Goal: Information Seeking & Learning: Check status

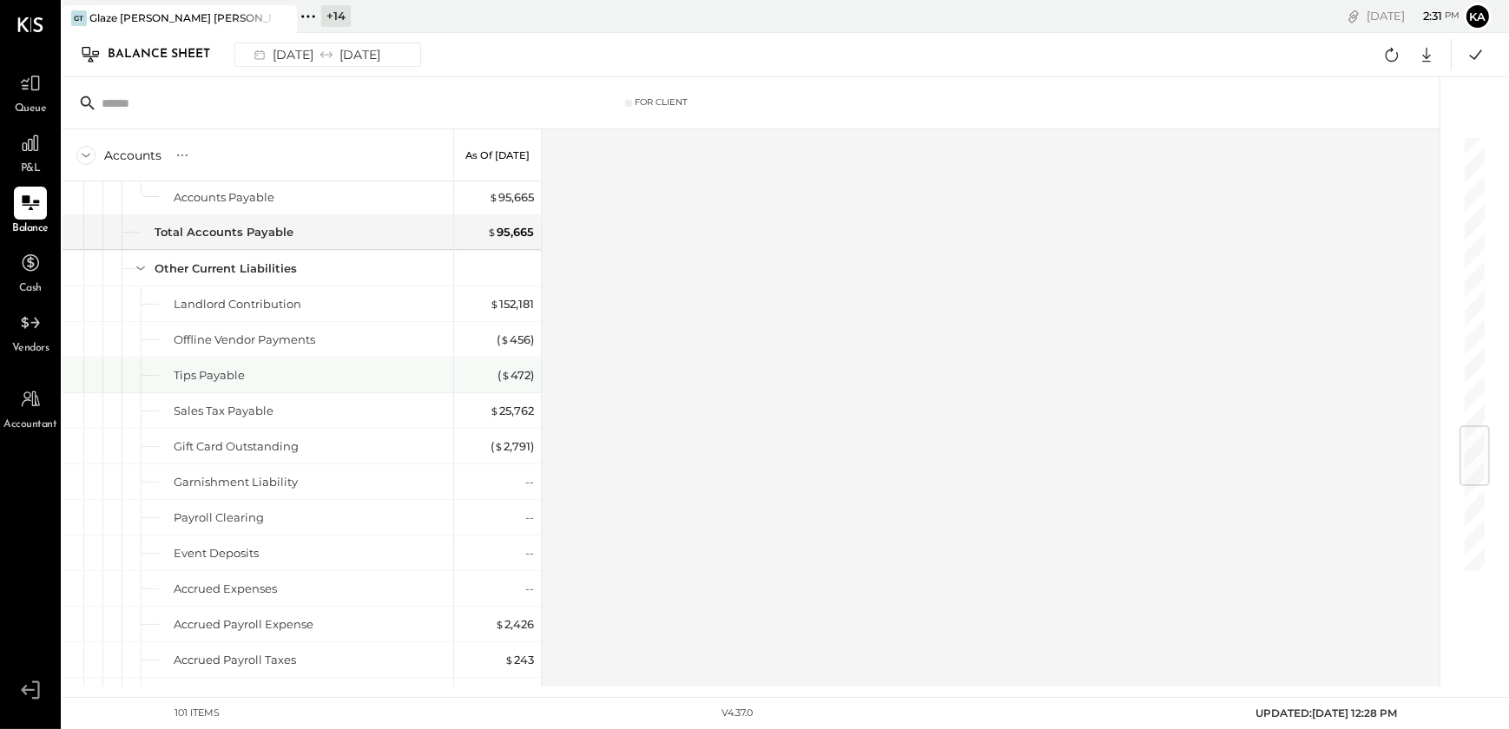
scroll to position [2018, 0]
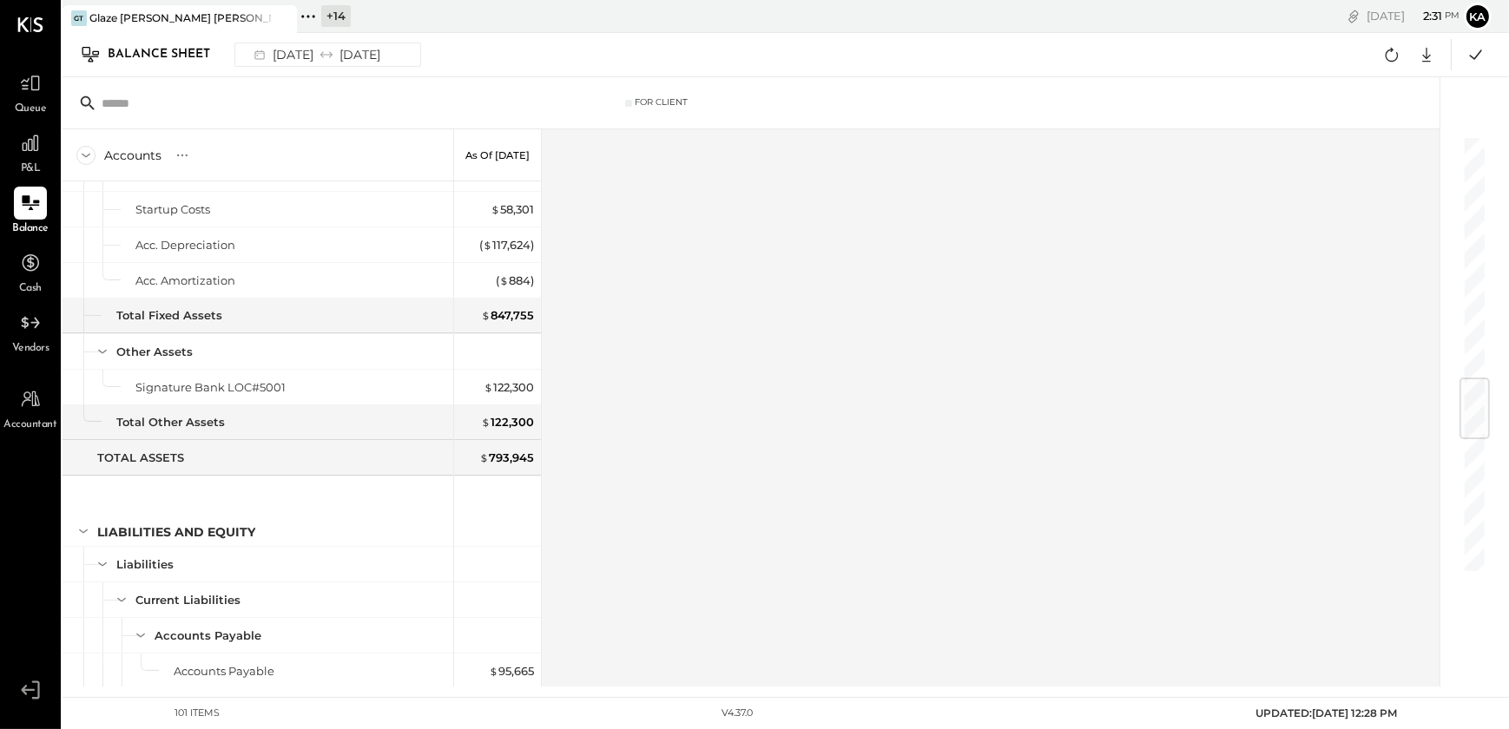
click at [688, 426] on div "Accounts S GL As of [DATE] ASSETS Current Assets Bank Accounts Chase Checking #…" at bounding box center [753, 407] width 1380 height 557
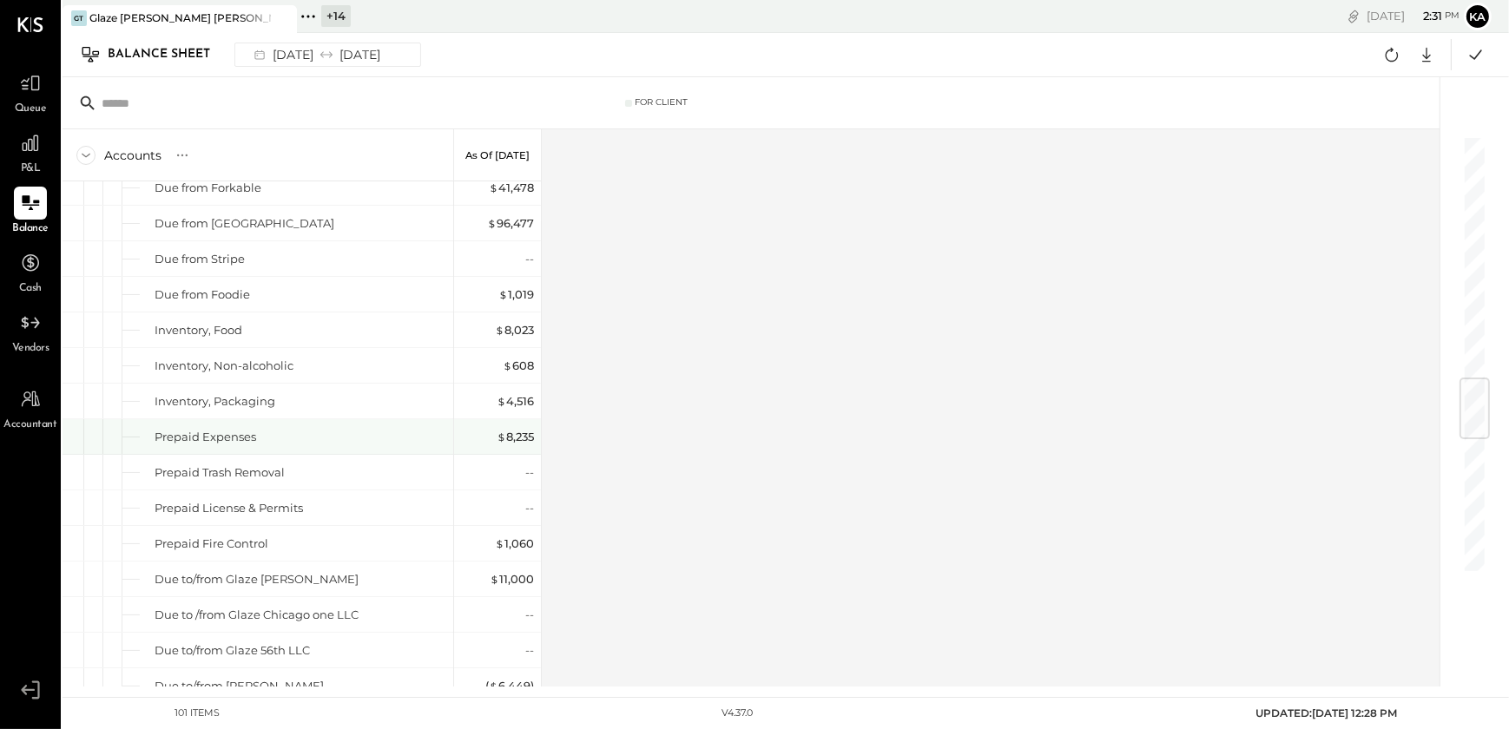
drag, startPoint x: 520, startPoint y: 435, endPoint x: 617, endPoint y: 461, distance: 100.7
click at [520, 435] on div "$ 8,235" at bounding box center [515, 437] width 37 height 16
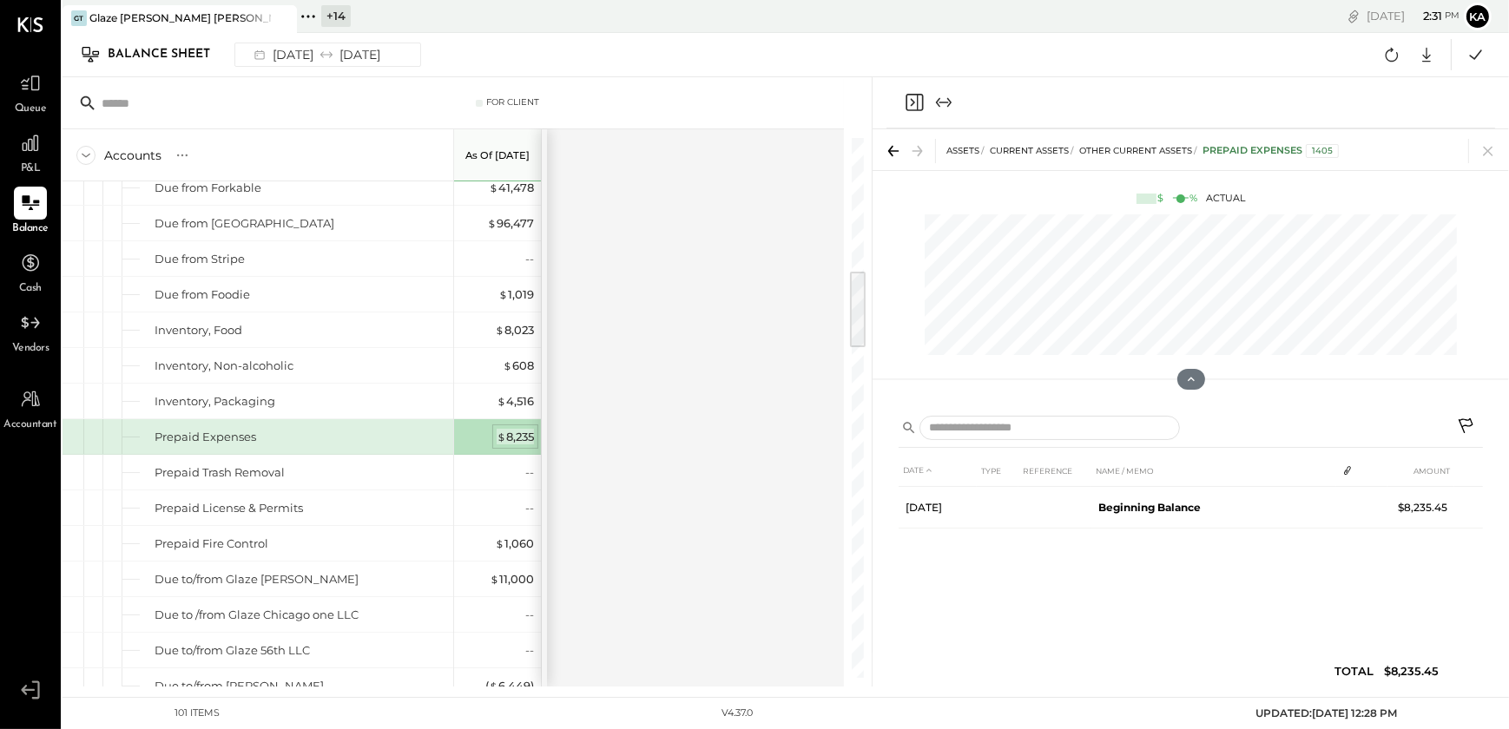
click at [507, 431] on div "$ 8,235" at bounding box center [515, 437] width 37 height 16
click at [887, 147] on icon at bounding box center [893, 151] width 24 height 24
click at [1492, 148] on icon at bounding box center [1488, 151] width 24 height 24
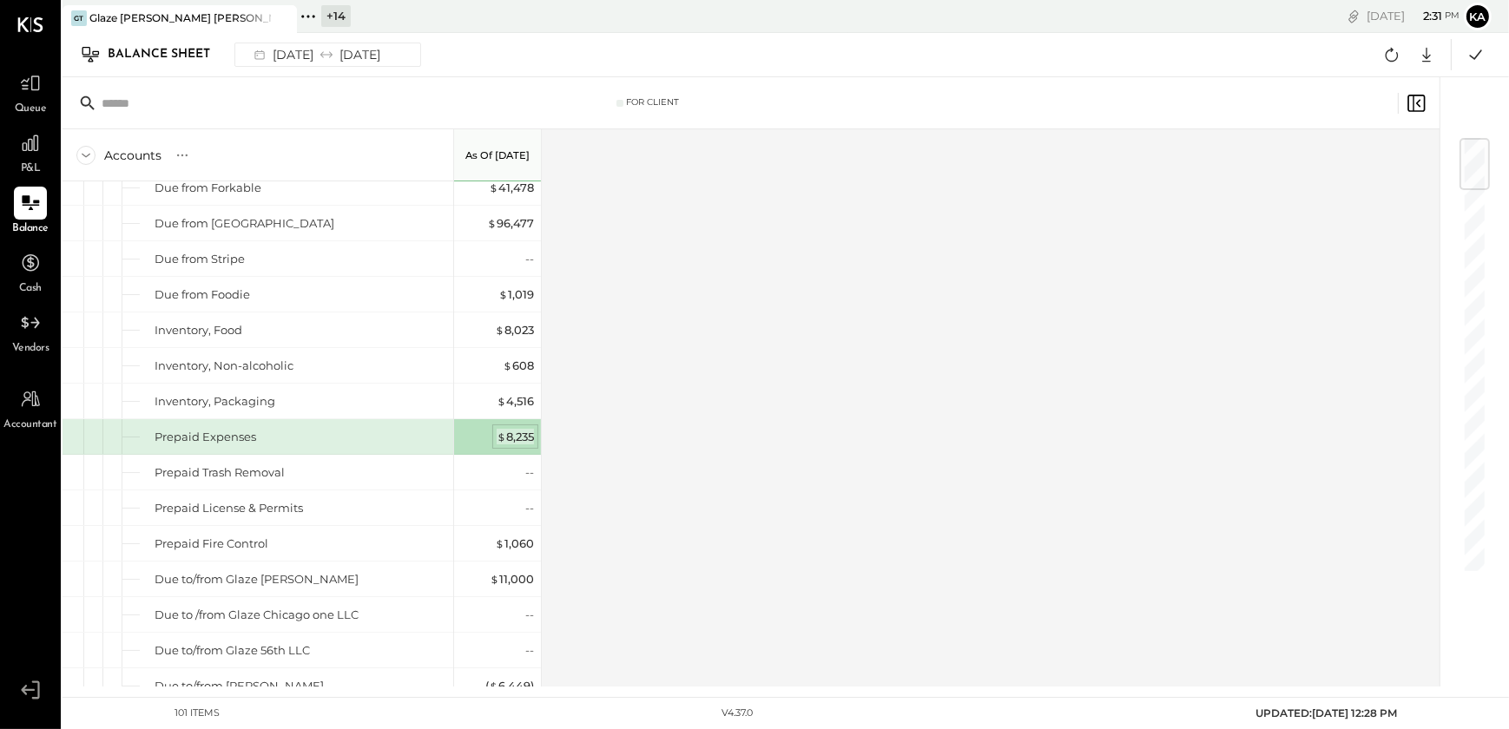
click at [522, 436] on div "$ 8,235" at bounding box center [515, 437] width 37 height 16
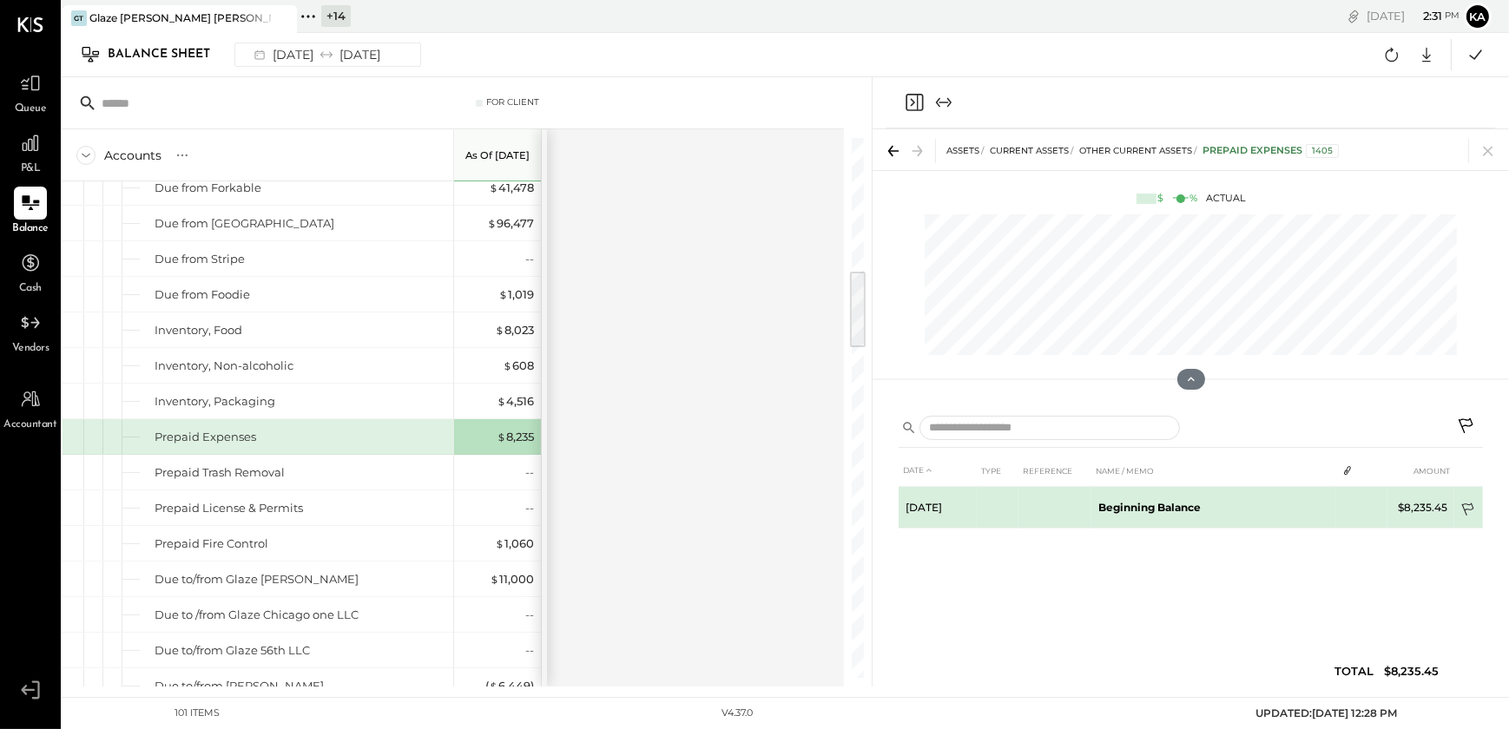
click at [1466, 507] on icon at bounding box center [1468, 511] width 17 height 17
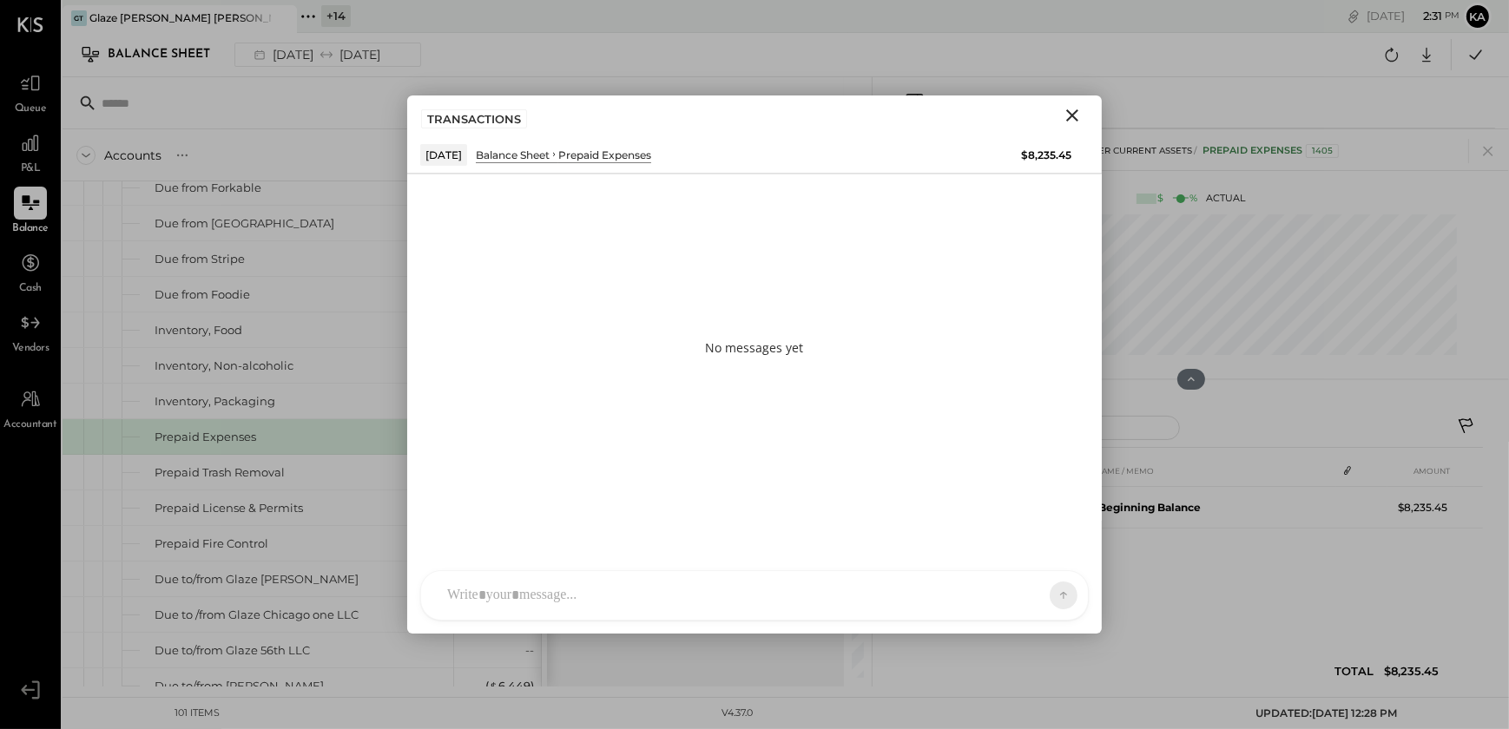
click at [1075, 113] on icon "Close" at bounding box center [1072, 115] width 12 height 12
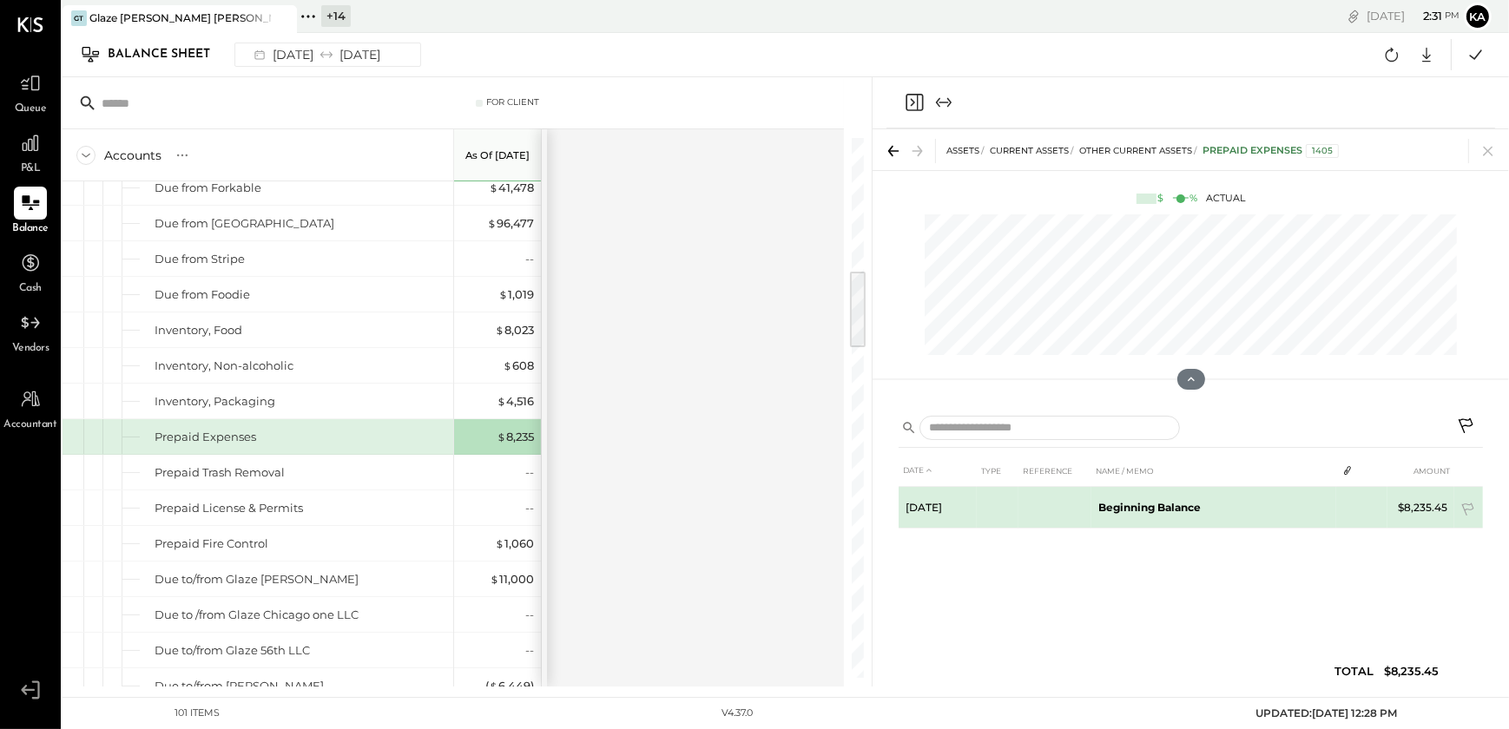
click at [1420, 504] on td "$8,235.45" at bounding box center [1421, 508] width 67 height 42
click at [1173, 513] on td "Beginning Balance" at bounding box center [1213, 508] width 245 height 42
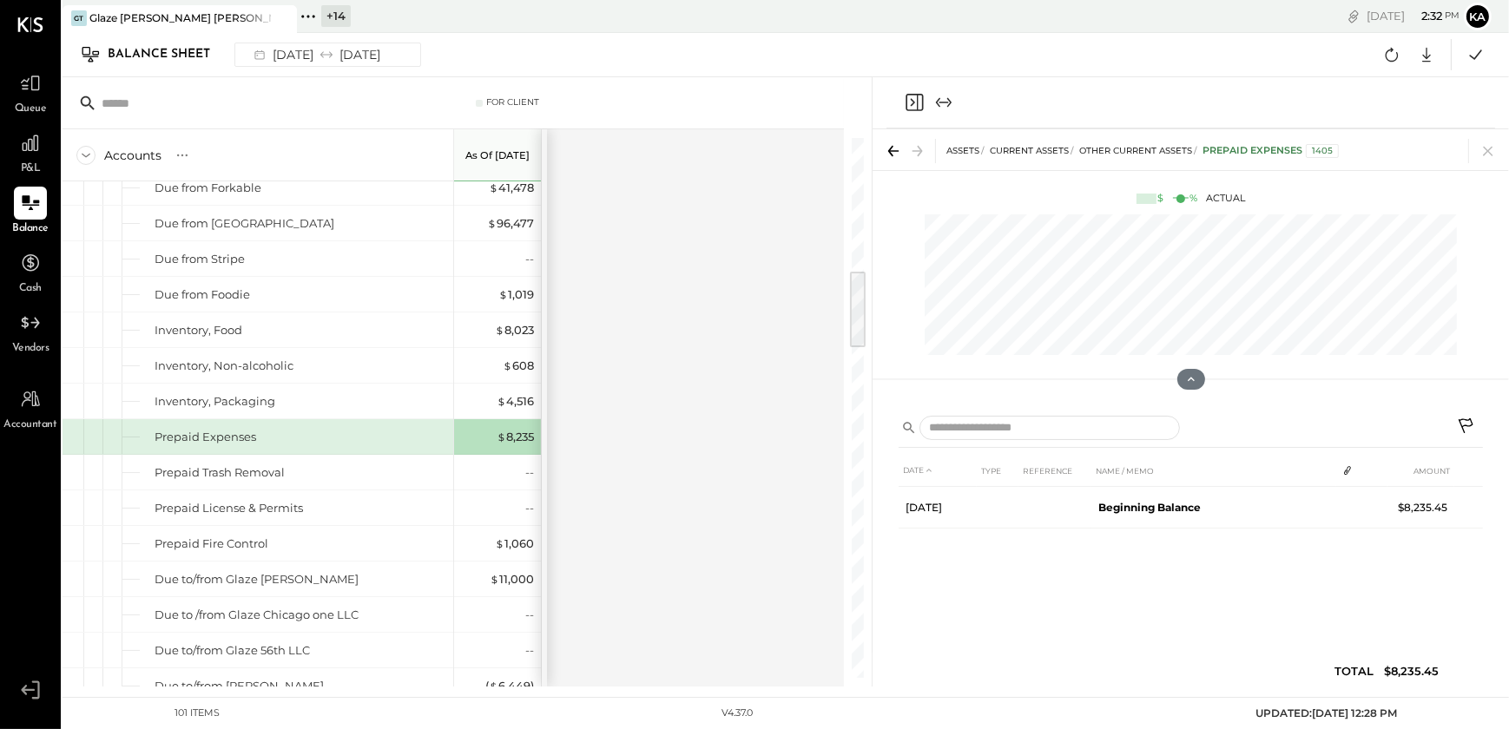
click at [199, 433] on div "Prepaid Expenses" at bounding box center [206, 437] width 102 height 16
click at [1493, 148] on icon at bounding box center [1488, 151] width 24 height 24
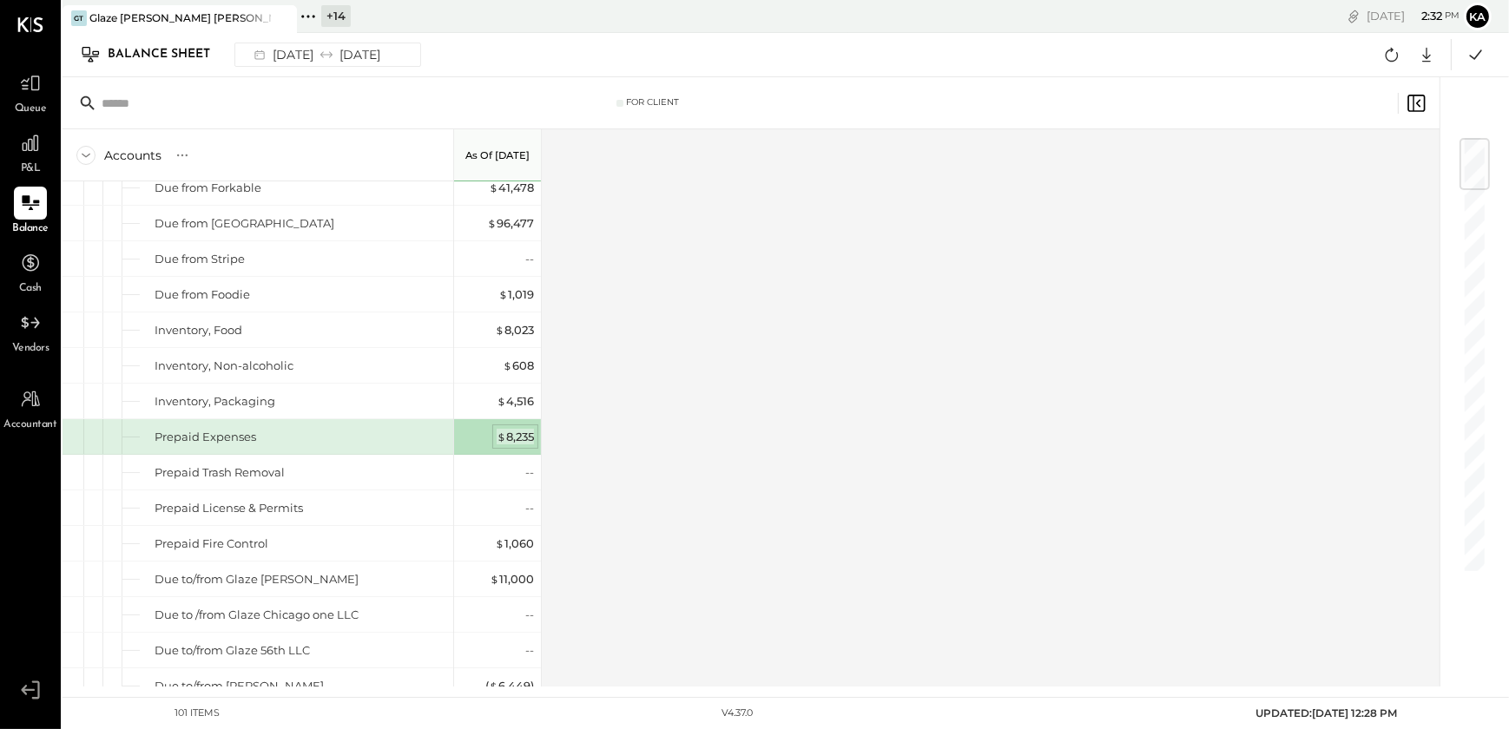
click at [518, 433] on div "$ 8,235" at bounding box center [515, 437] width 37 height 16
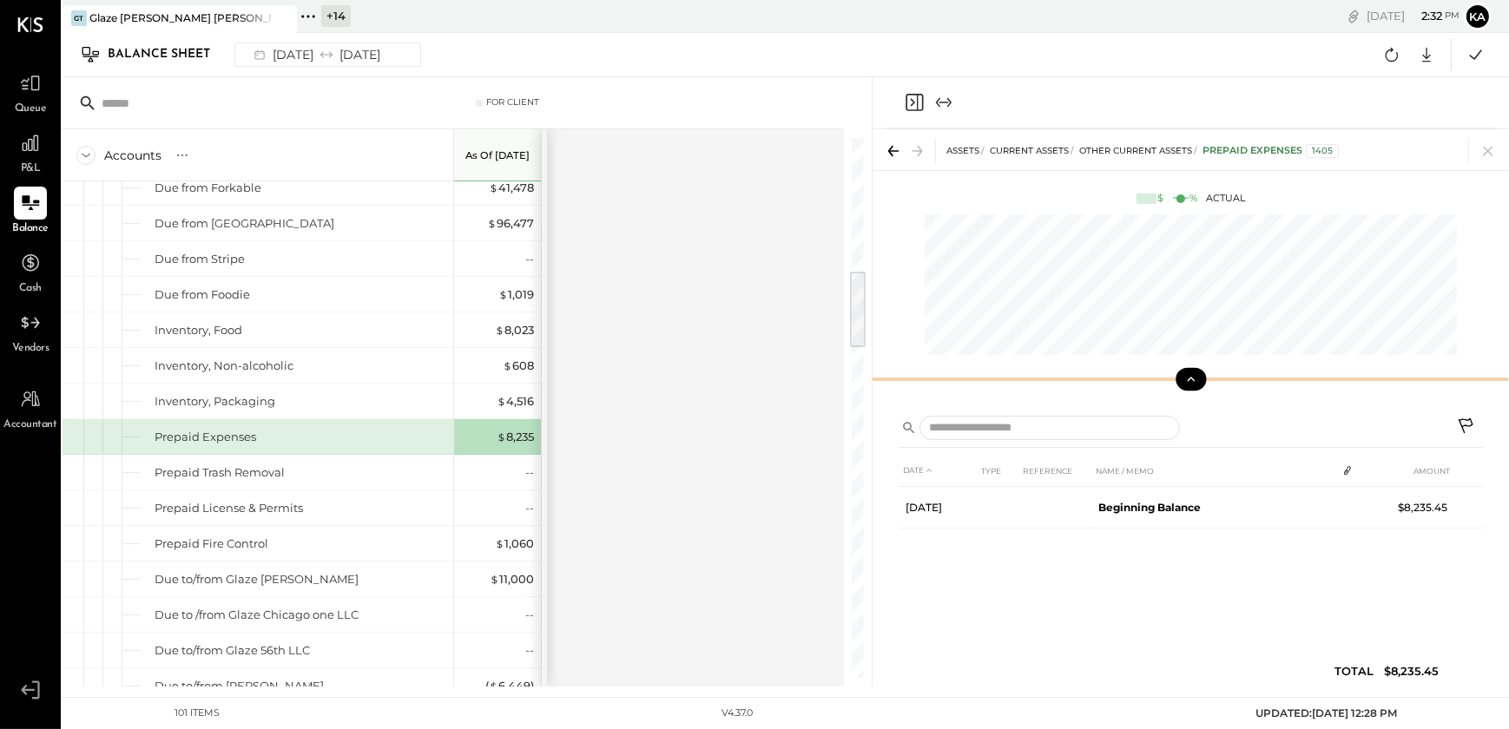
click at [1190, 381] on icon at bounding box center [1191, 380] width 16 height 16
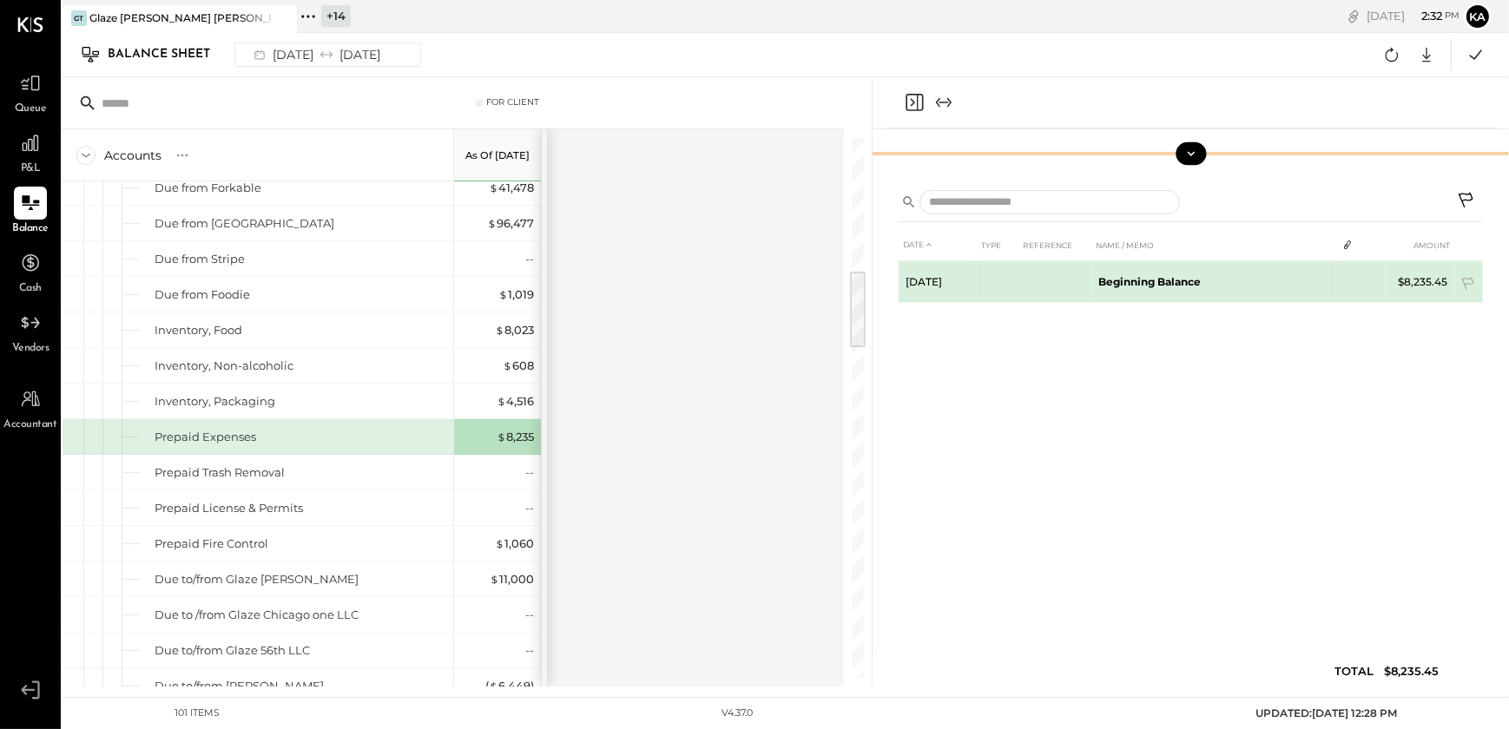
click at [1177, 280] on b "Beginning Balance" at bounding box center [1149, 281] width 102 height 13
click at [1468, 279] on icon at bounding box center [1467, 284] width 12 height 13
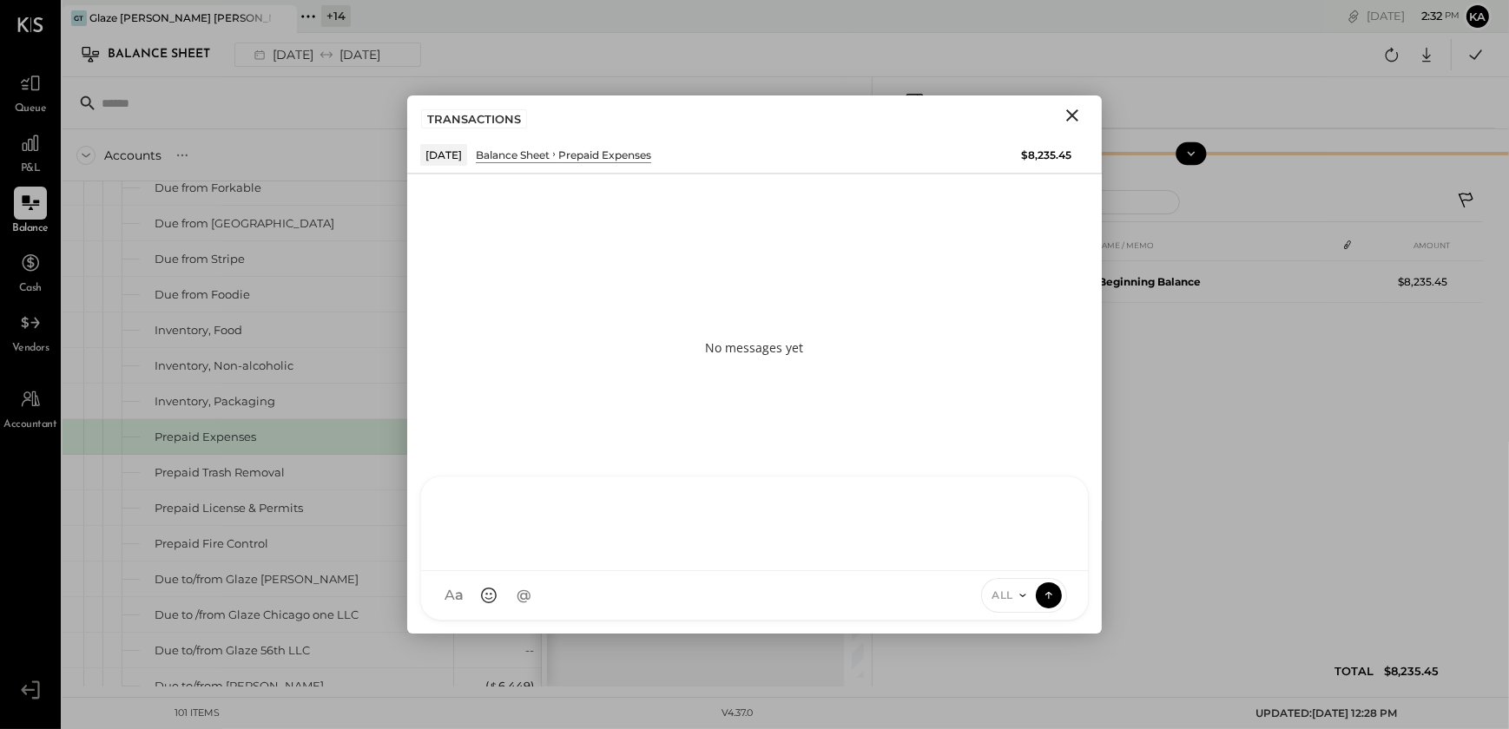
click at [734, 590] on div "KP [PERSON_NAME] TP [PERSON_NAME] [PERSON_NAME] MC [PERSON_NAME] [PERSON_NAME] …" at bounding box center [754, 548] width 669 height 145
click at [1072, 111] on icon "Close" at bounding box center [1072, 115] width 21 height 21
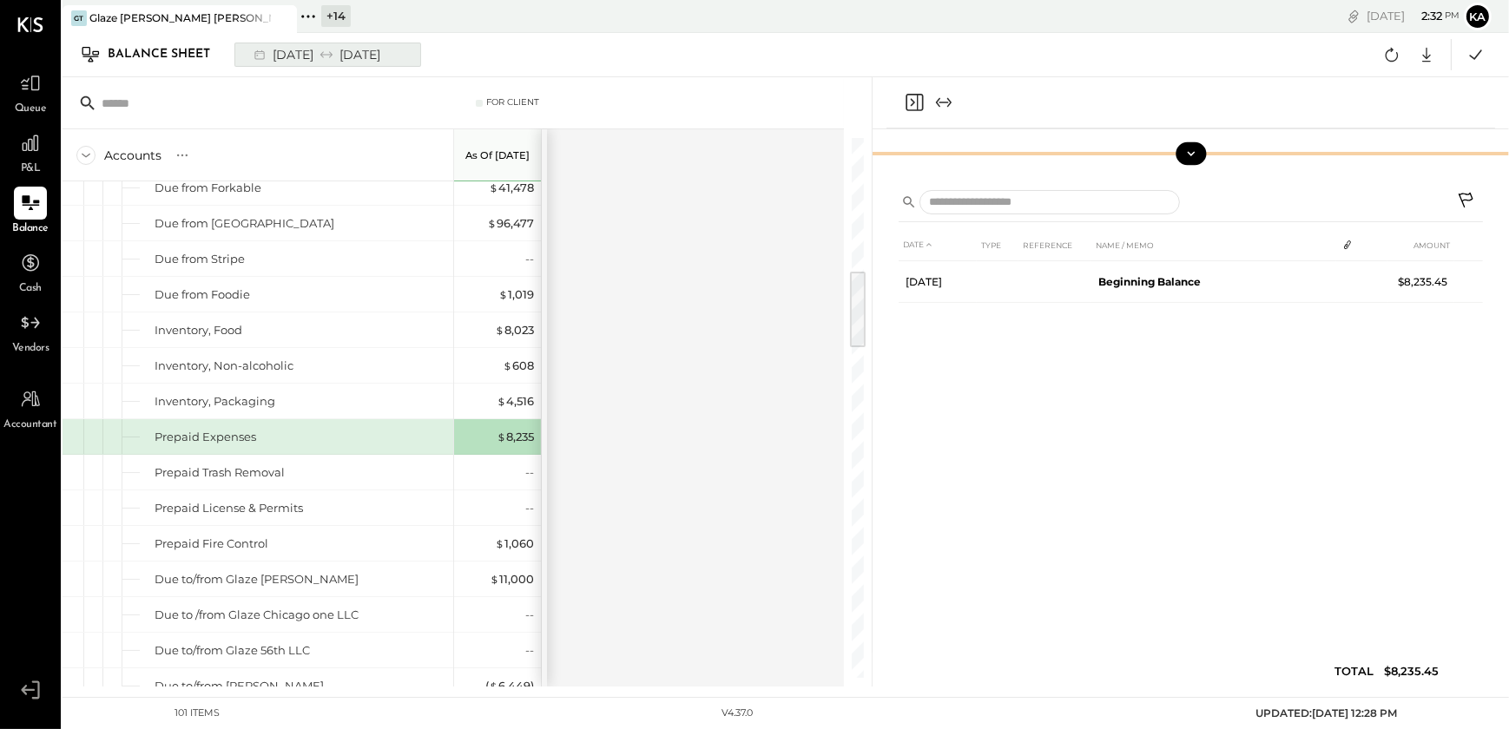
click at [293, 49] on div "[DATE] [DATE]" at bounding box center [315, 54] width 143 height 23
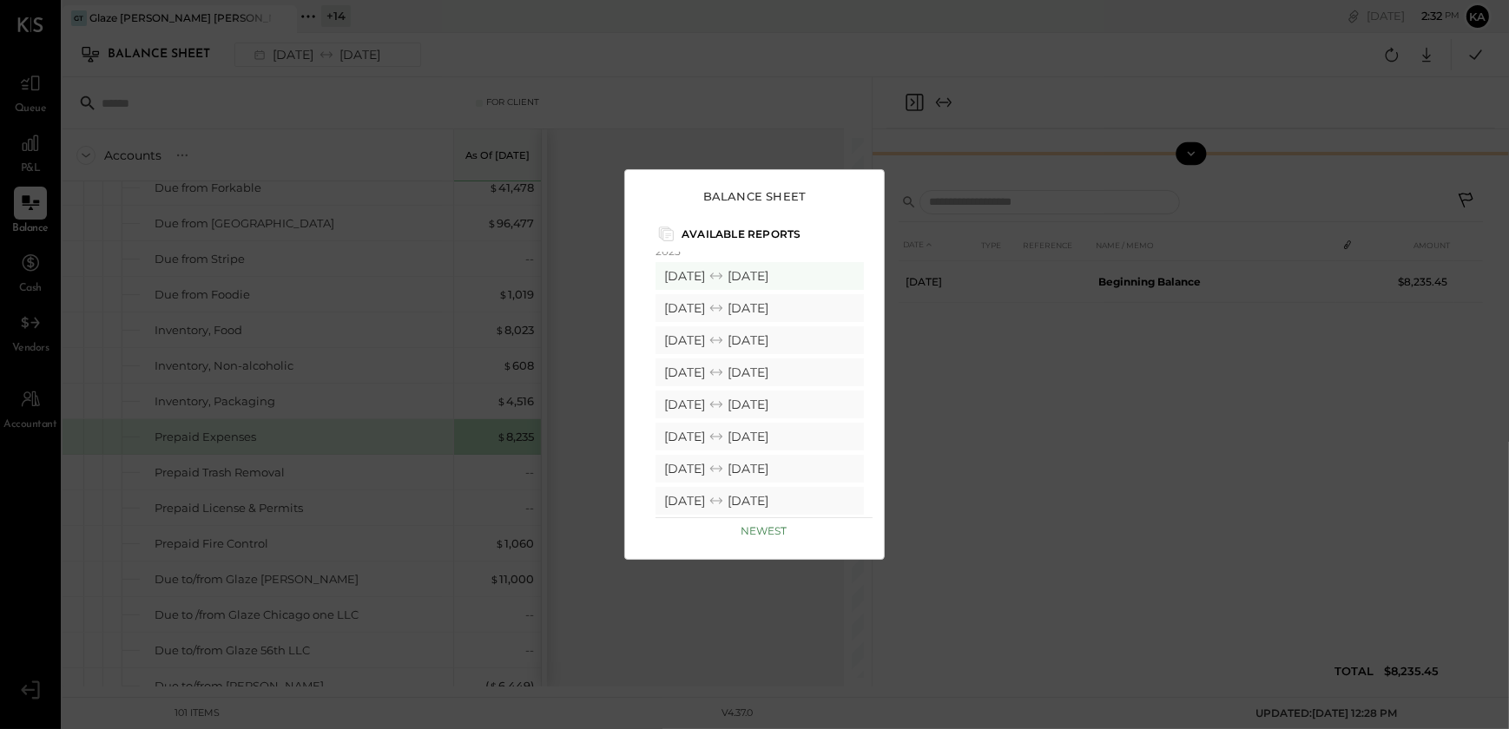
scroll to position [157, 0]
click at [715, 457] on div "[DATE] [DATE]" at bounding box center [760, 468] width 208 height 28
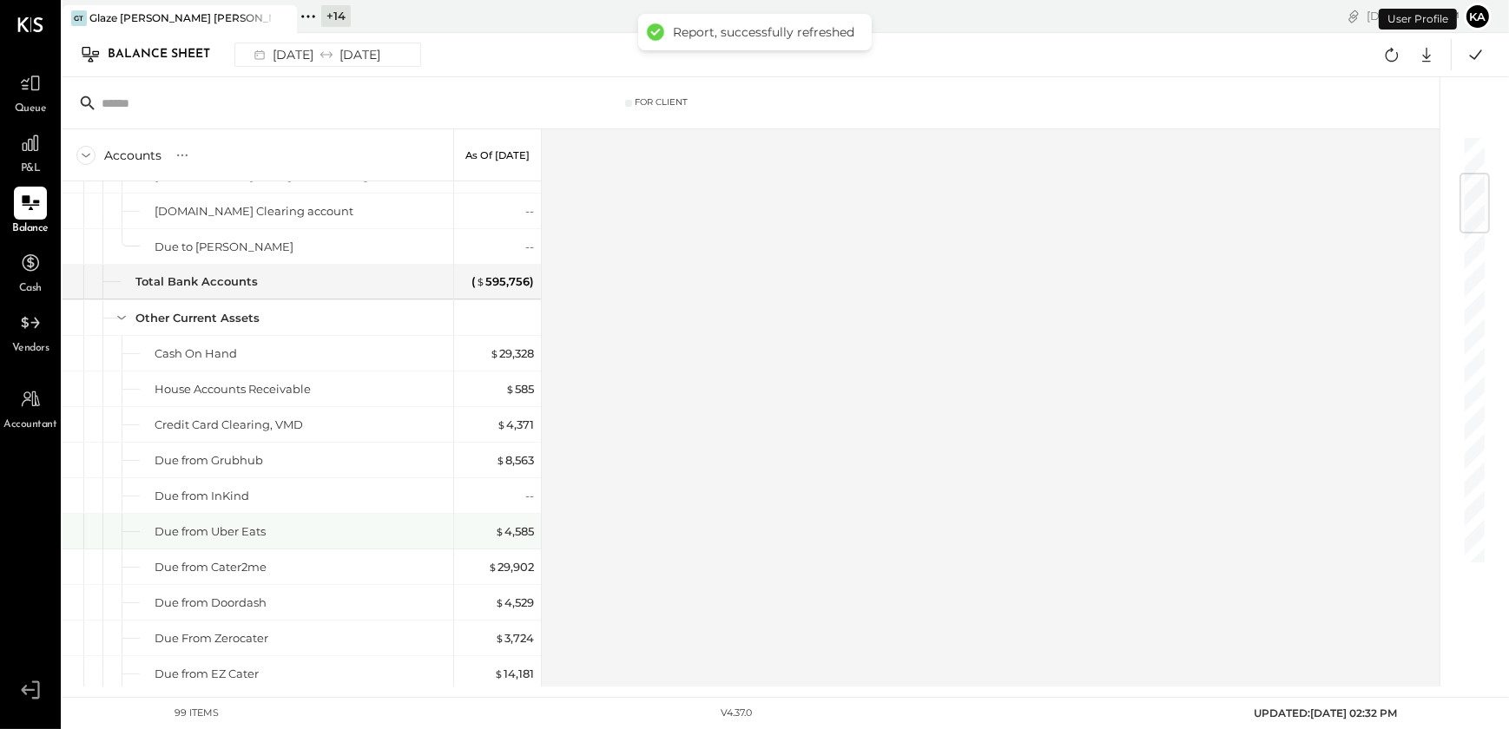
scroll to position [315, 0]
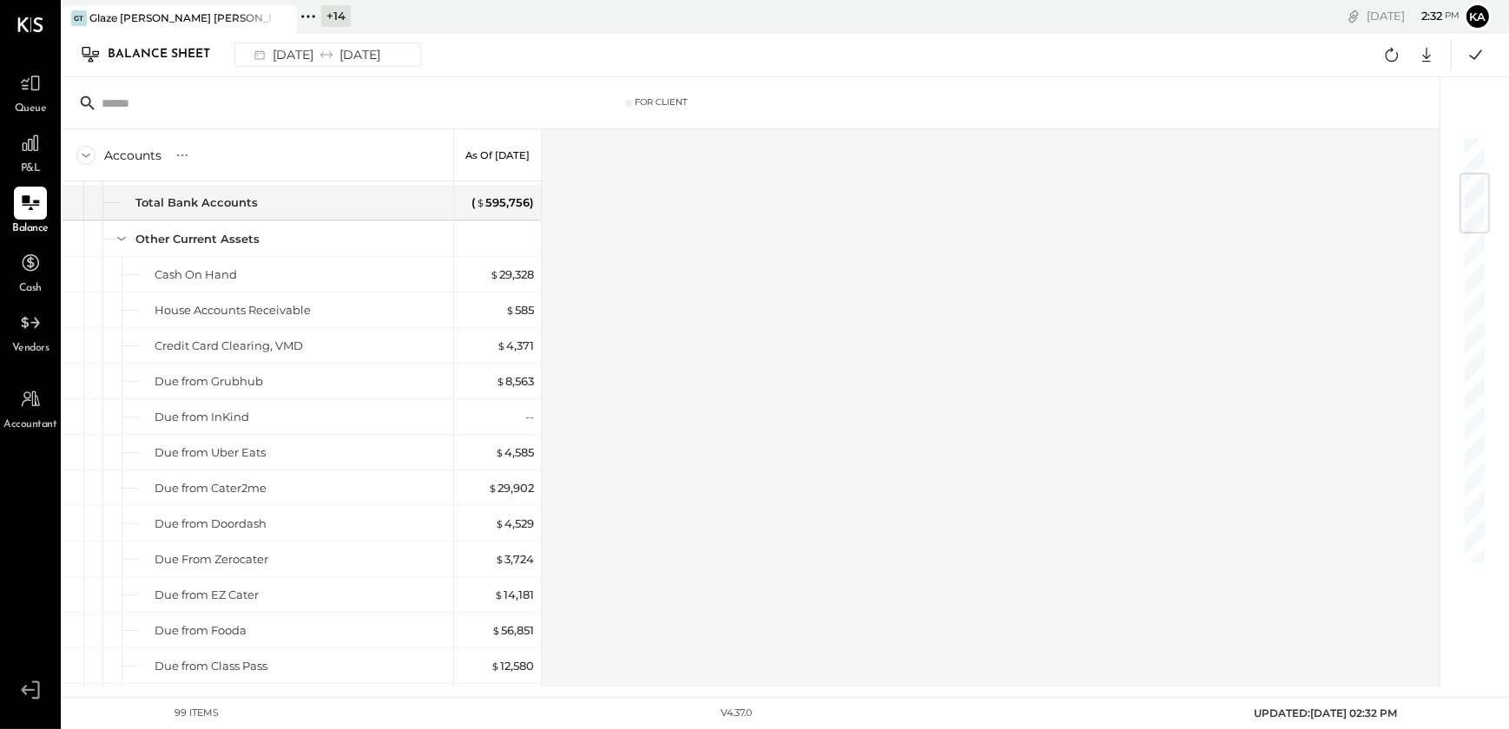
click at [890, 329] on div "Accounts S GL As of [DATE] ASSETS Current Assets Bank Accounts Chase Checking #…" at bounding box center [753, 407] width 1380 height 557
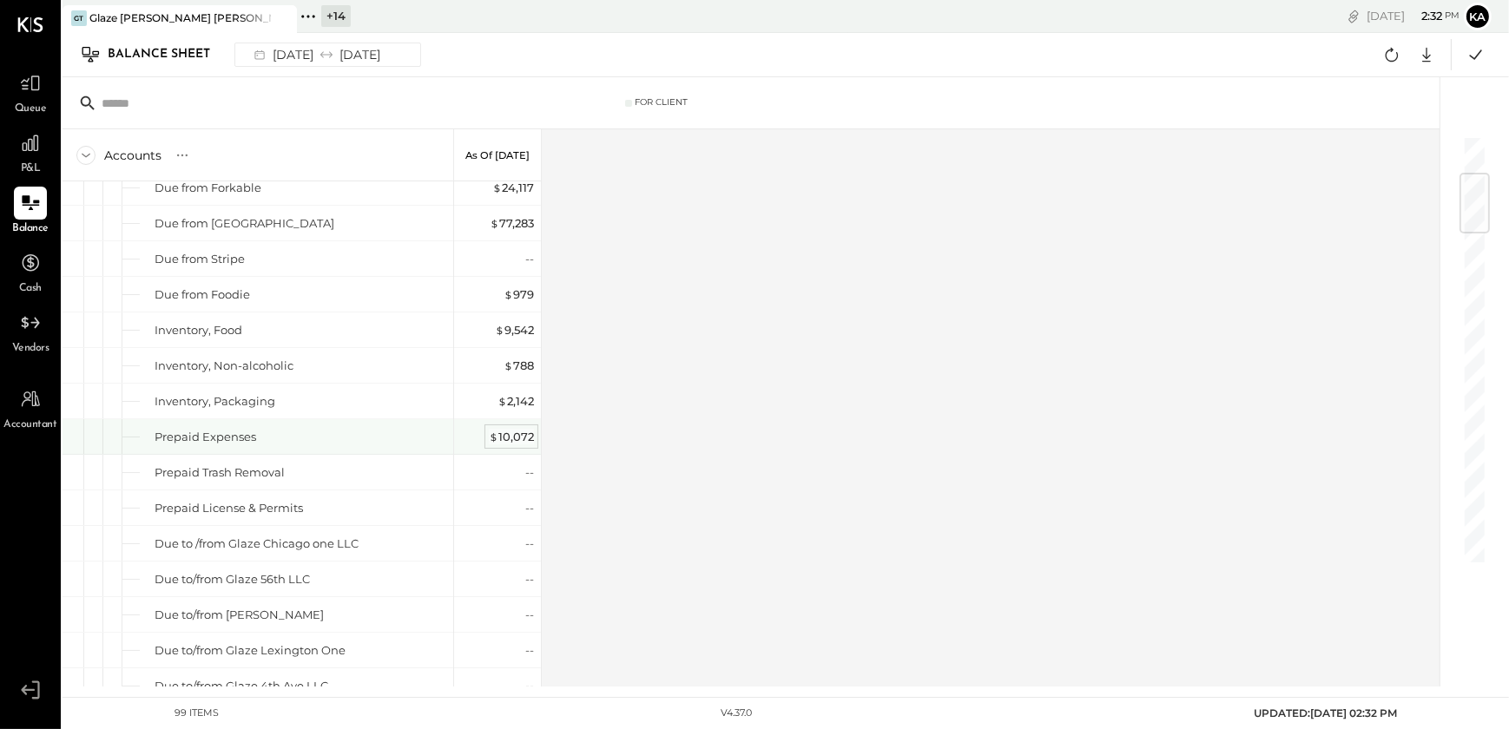
click at [519, 429] on div "$ 10,072" at bounding box center [511, 437] width 45 height 16
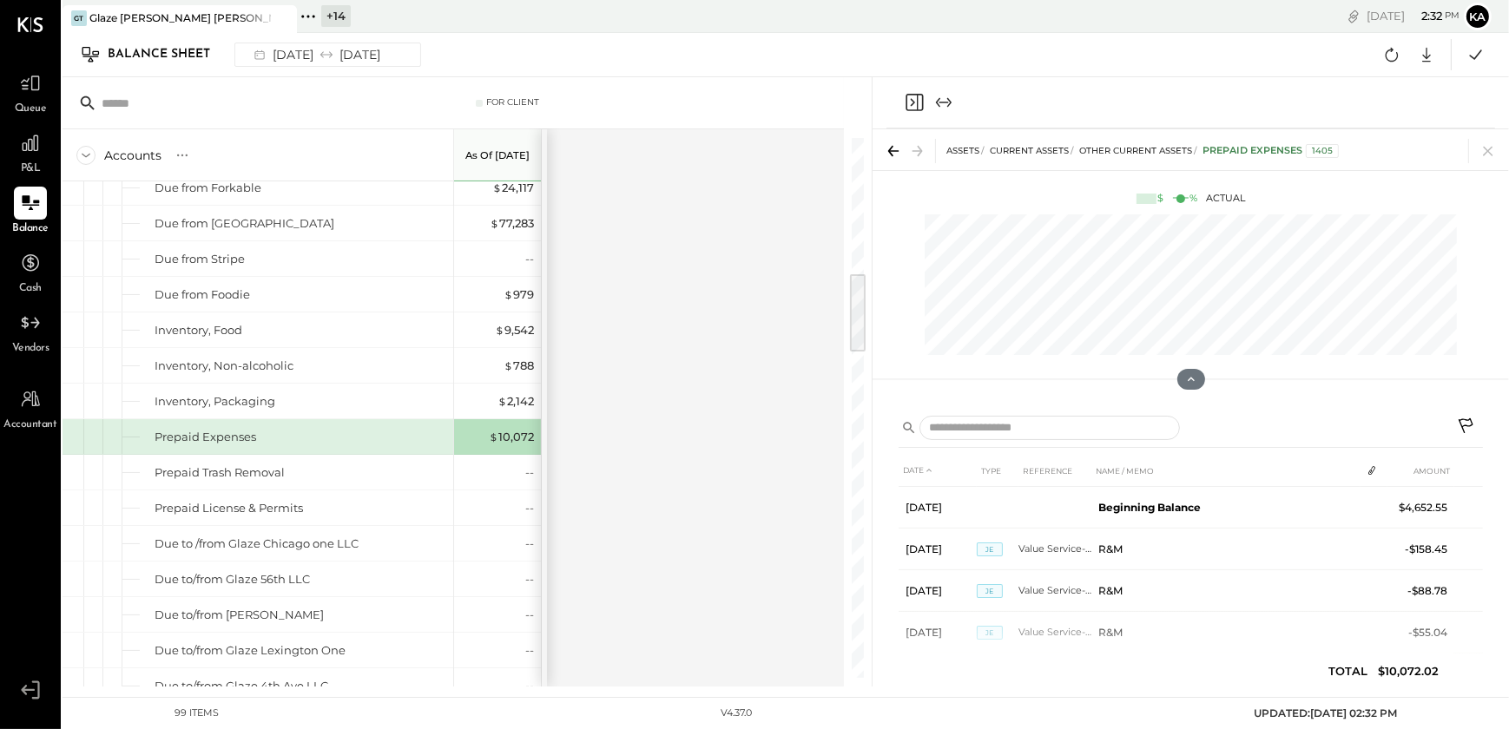
click at [651, 339] on div "Accounts S GL As of [DATE] ASSETS Current Assets Bank Accounts Chase Checking #…" at bounding box center [455, 407] width 784 height 557
click at [362, 51] on div "[DATE] [DATE]" at bounding box center [315, 54] width 143 height 23
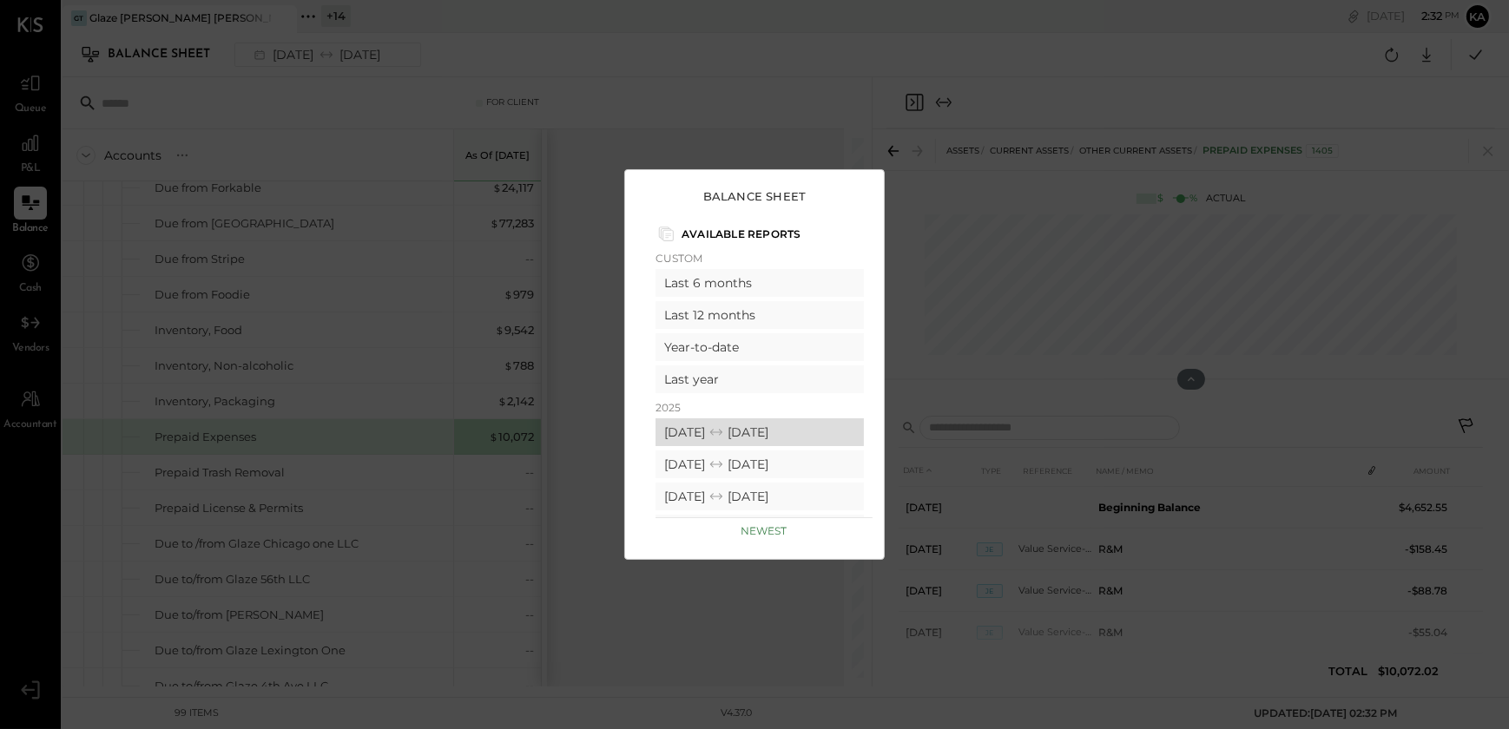
click at [703, 427] on div "[DATE] [DATE]" at bounding box center [760, 433] width 208 height 28
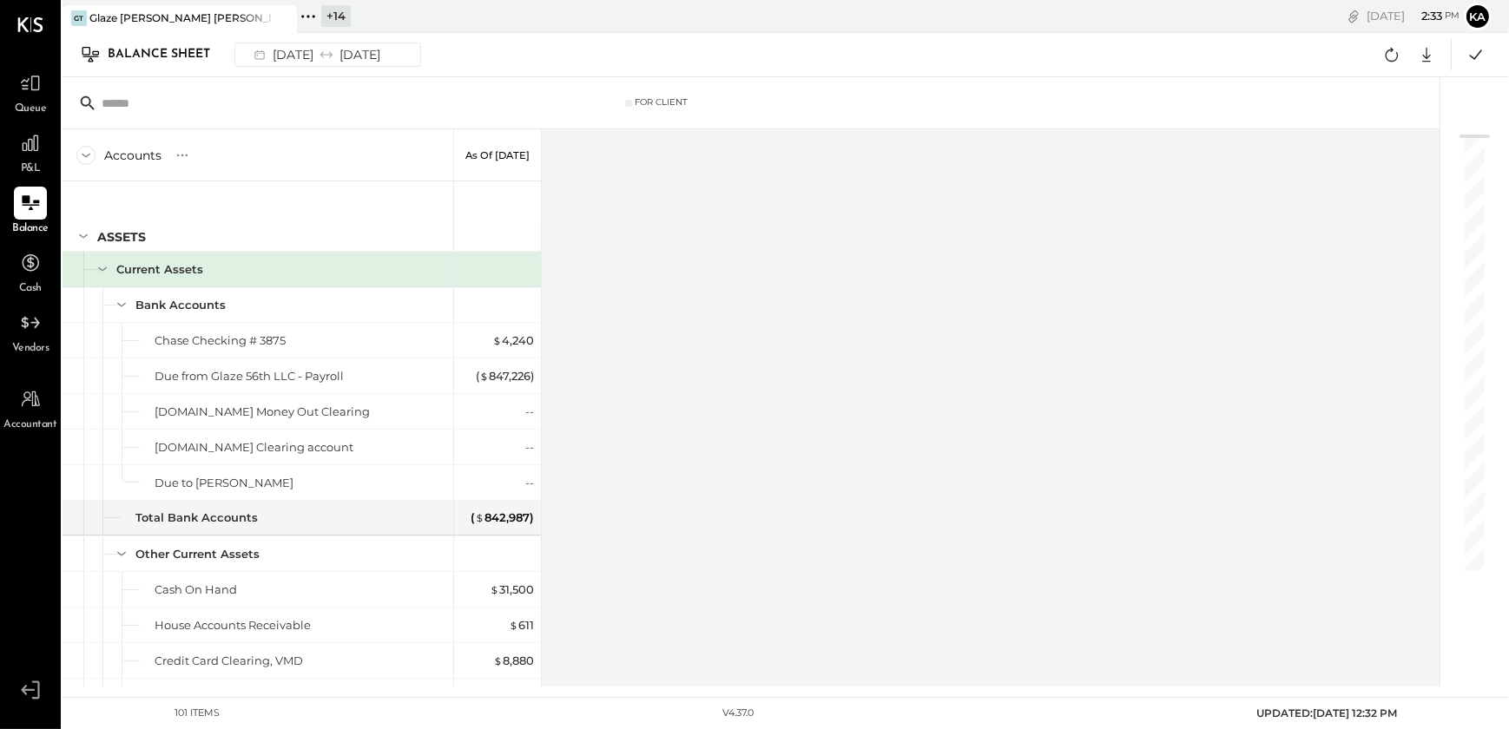
scroll to position [900, 0]
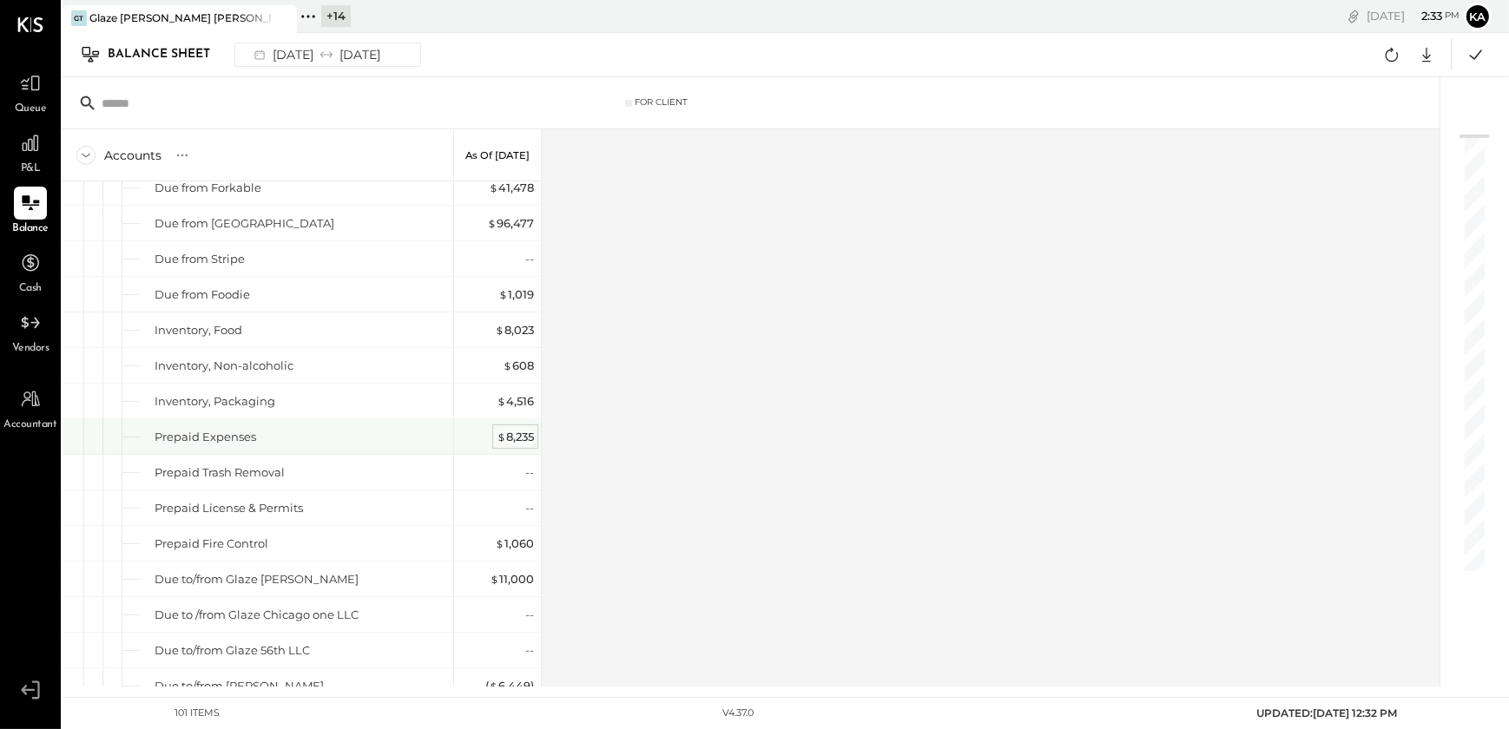
click at [520, 440] on div "$ 8,235" at bounding box center [515, 437] width 37 height 16
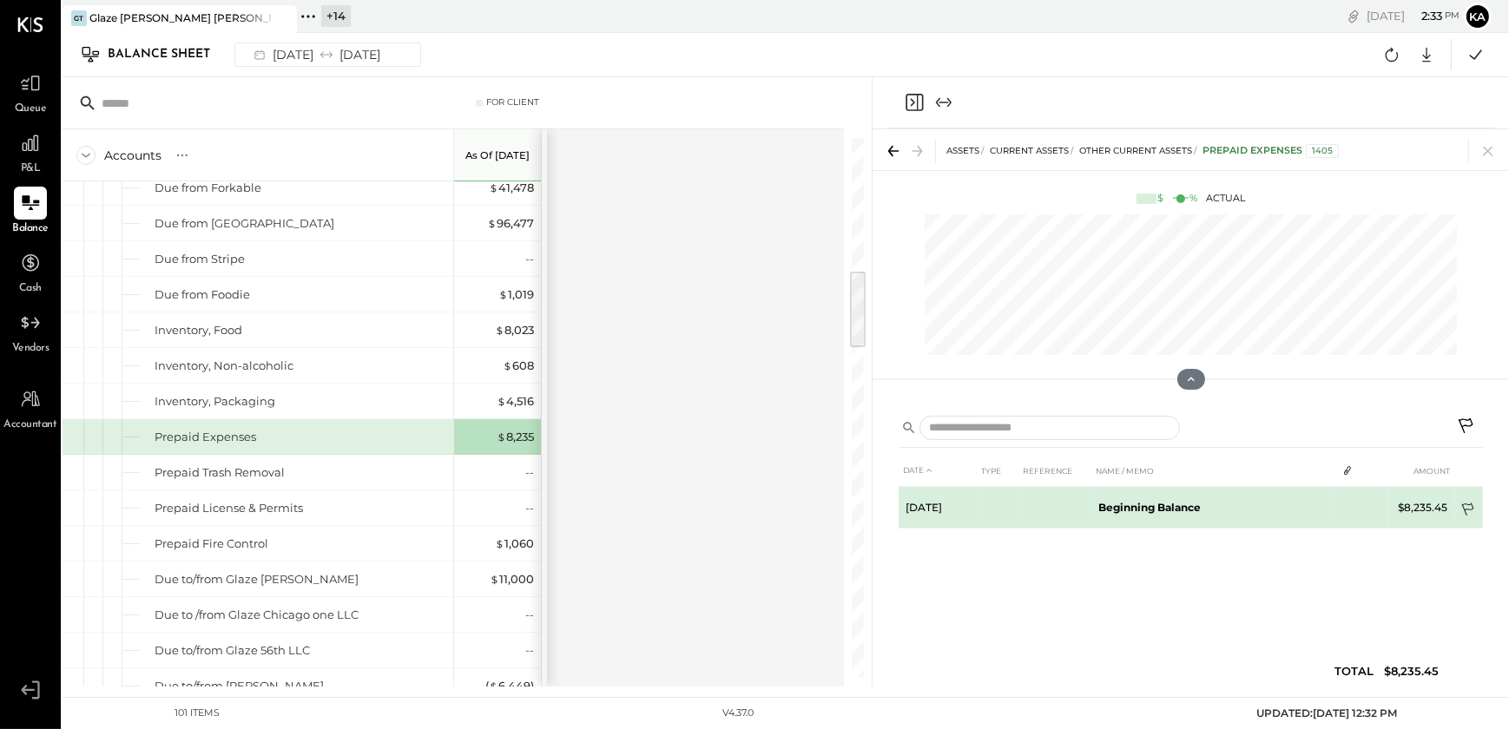
click at [1470, 506] on icon at bounding box center [1468, 511] width 17 height 17
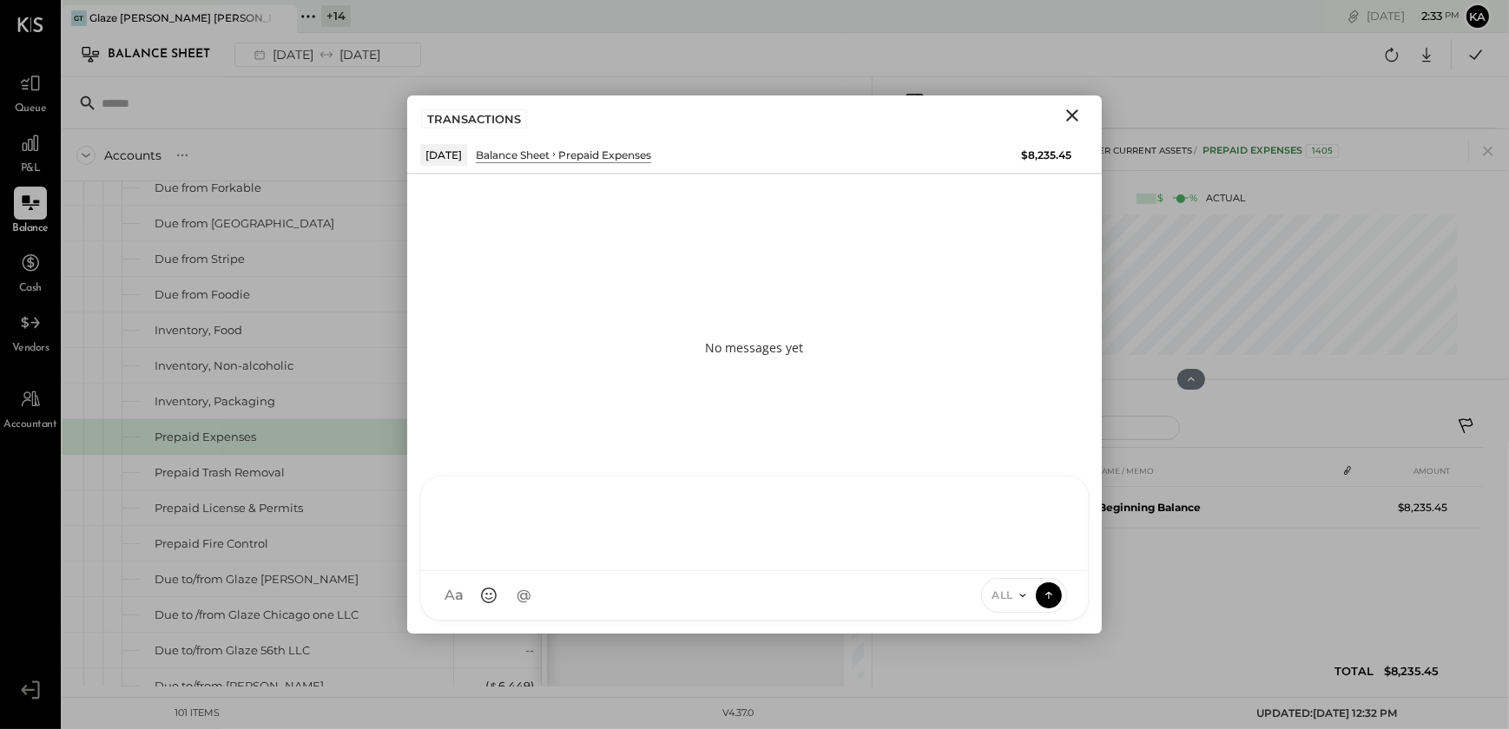
click at [554, 589] on div "KP [PERSON_NAME] TP [PERSON_NAME] [PERSON_NAME] MC [PERSON_NAME] [PERSON_NAME] …" at bounding box center [754, 548] width 669 height 145
paste div
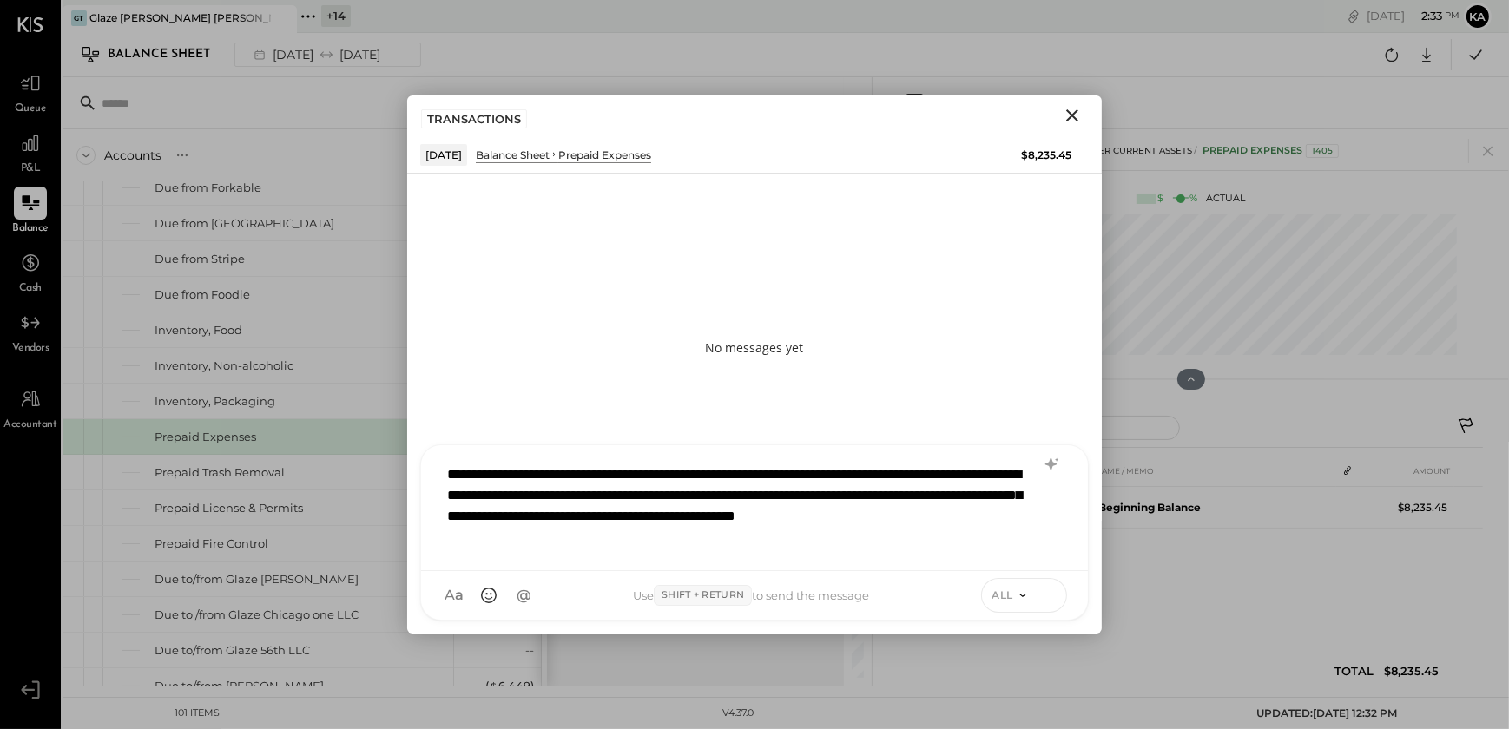
click at [1049, 592] on icon at bounding box center [1049, 594] width 16 height 17
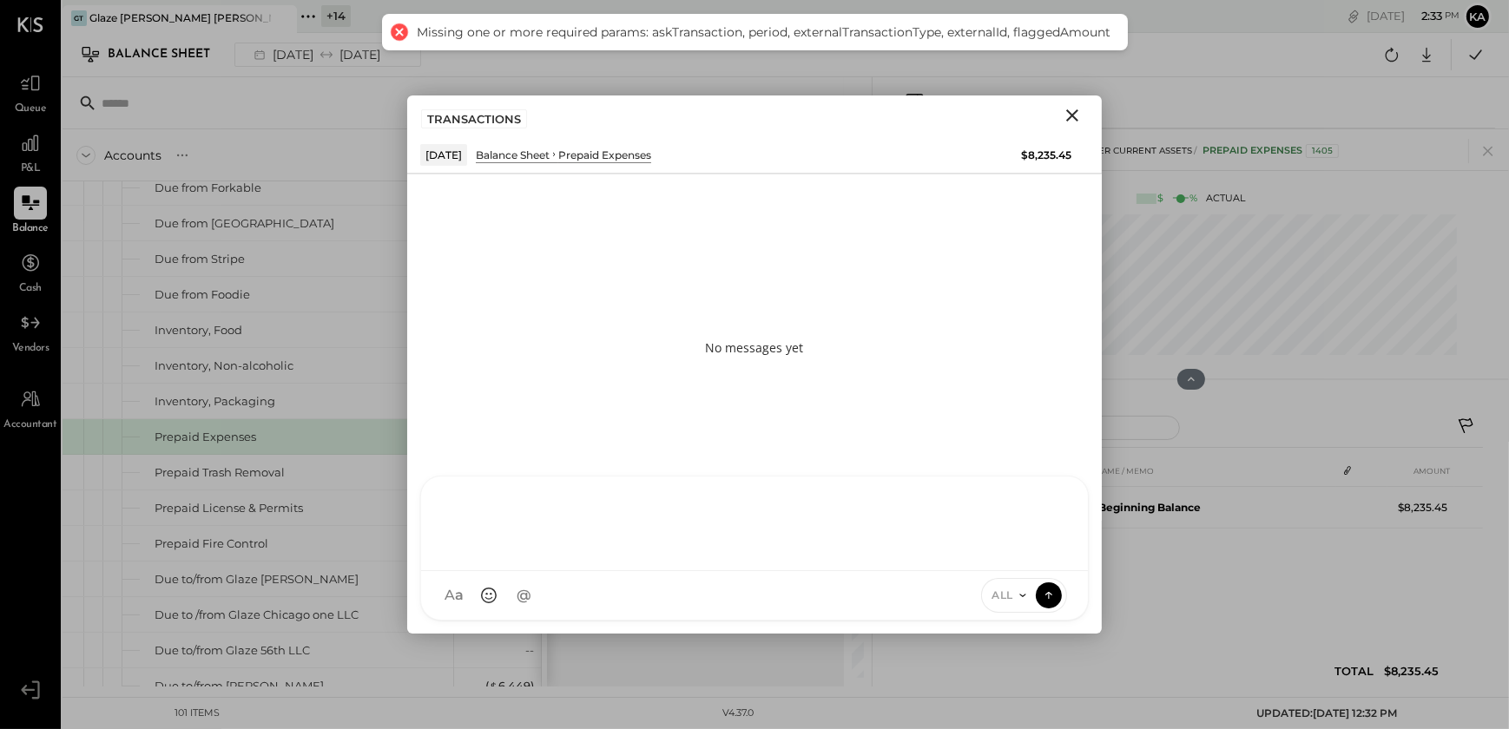
click at [656, 537] on div at bounding box center [754, 521] width 632 height 69
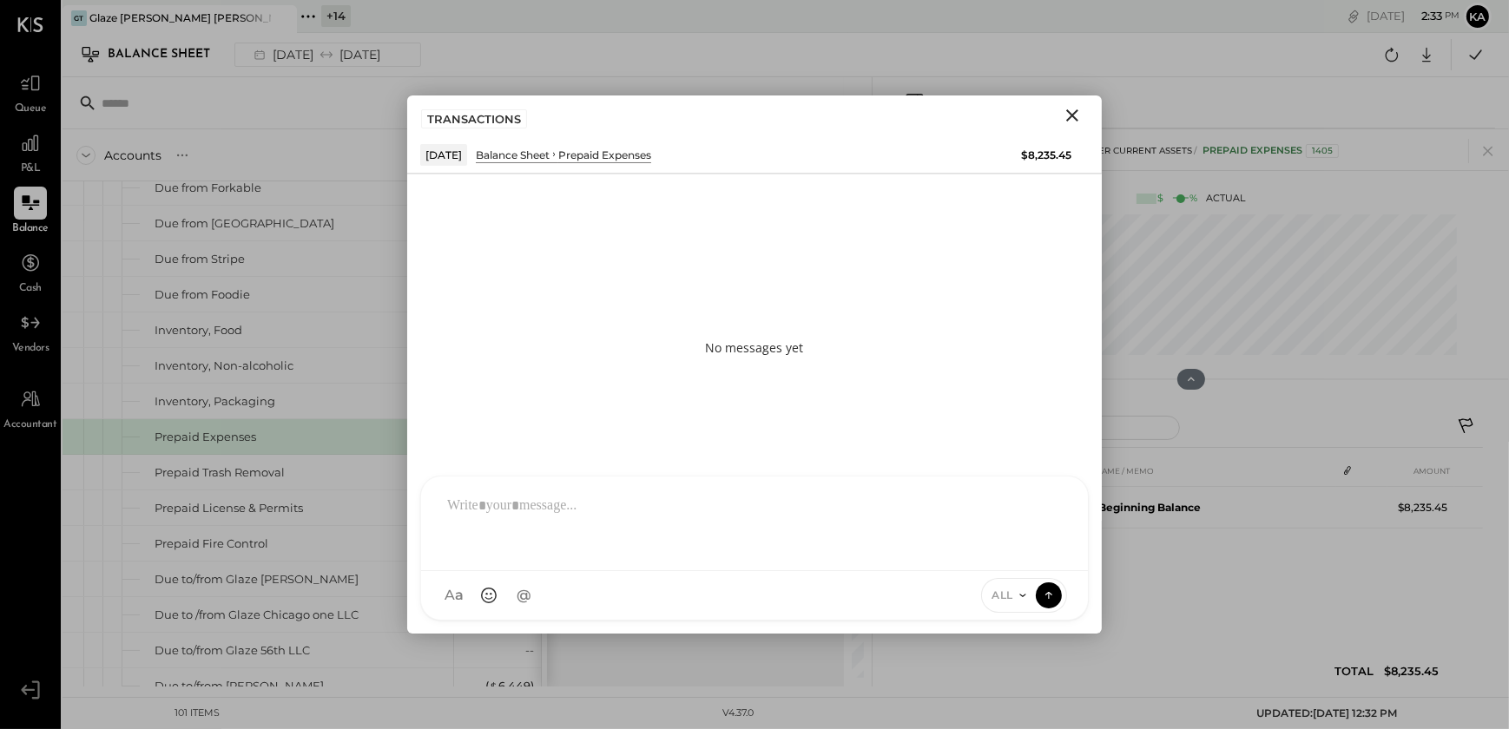
click at [1073, 120] on icon "Close" at bounding box center [1072, 115] width 21 height 21
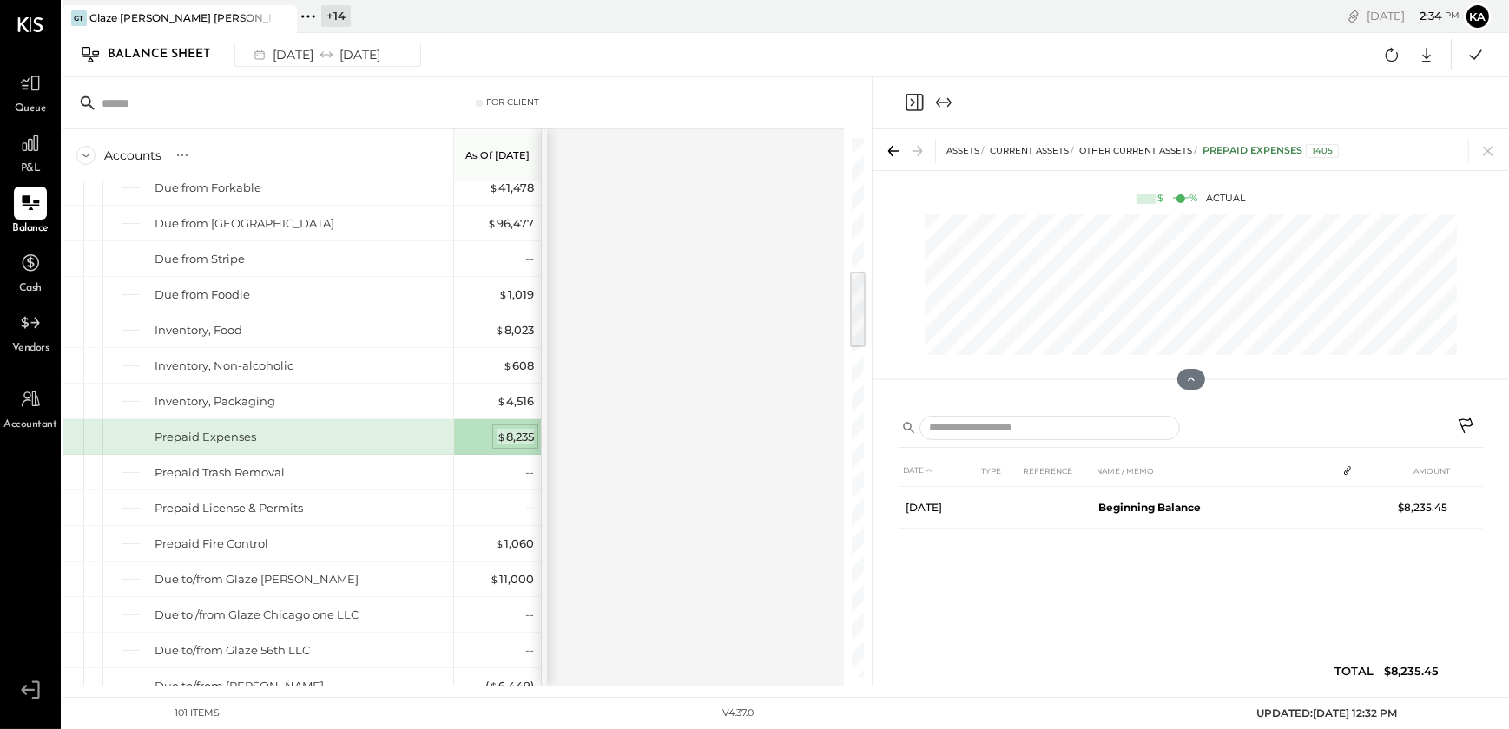
click at [518, 430] on div "$ 8,235" at bounding box center [515, 437] width 37 height 16
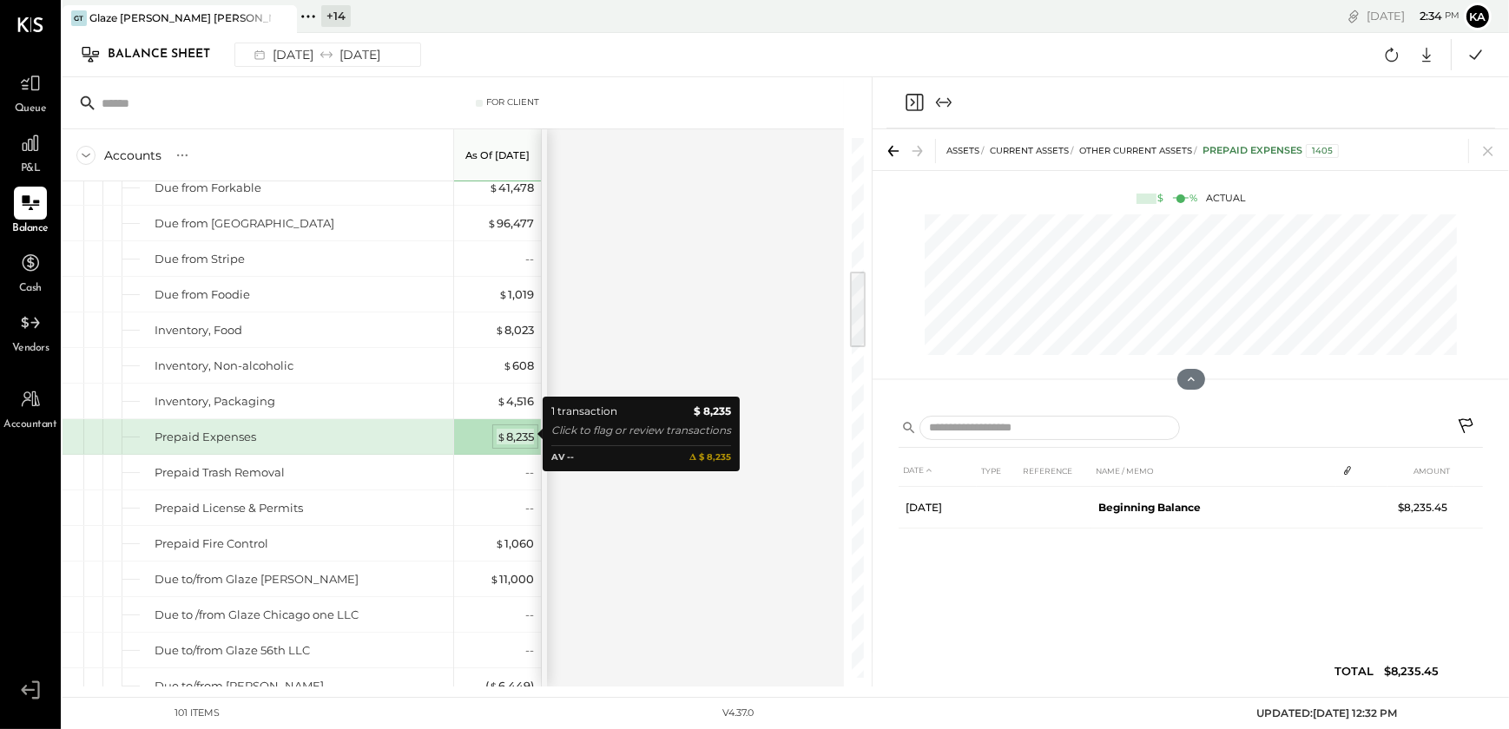
click at [518, 430] on div "$ 8,235" at bounding box center [515, 437] width 37 height 16
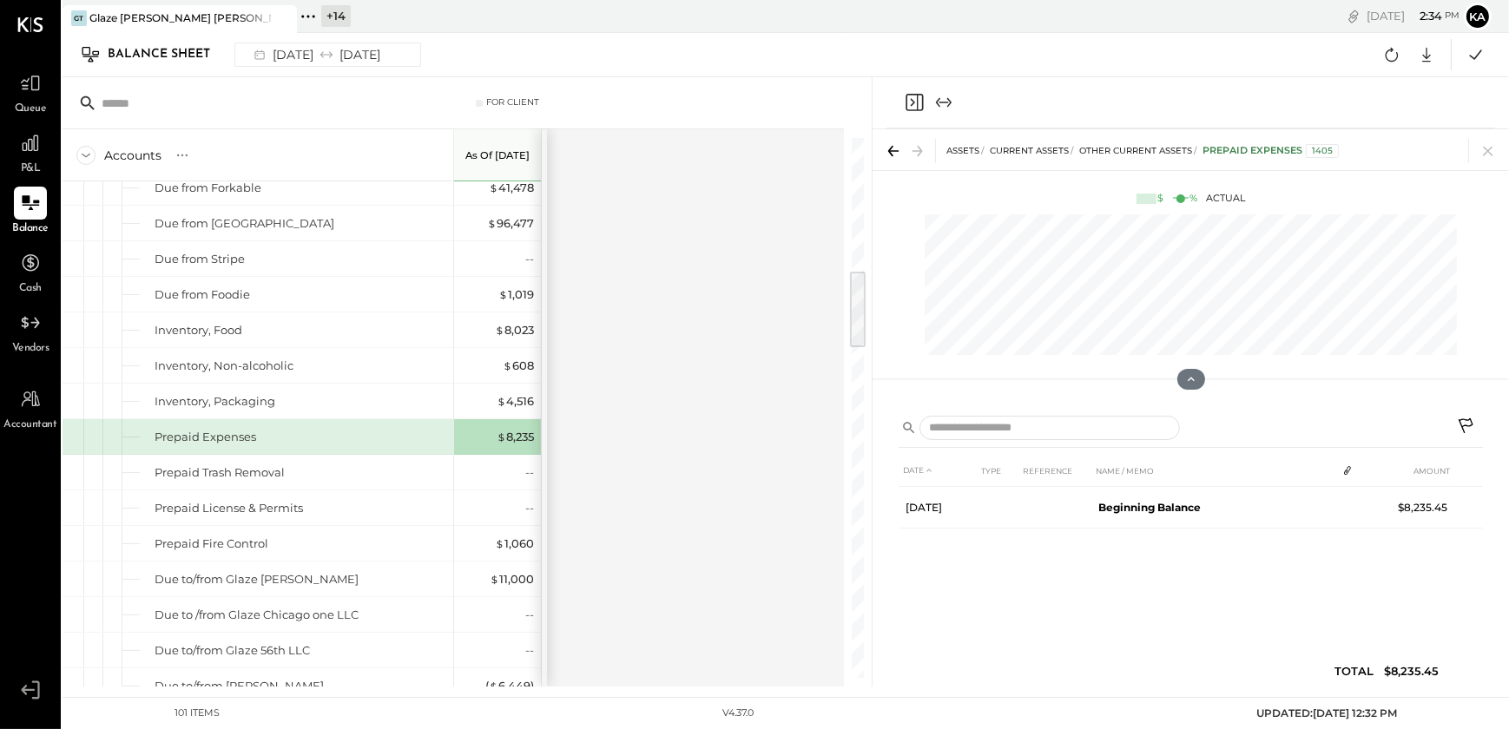
click at [564, 452] on div "Accounts S GL As of [DATE] ASSETS Current Assets Bank Accounts Chase Checking #…" at bounding box center [455, 407] width 784 height 557
click at [212, 432] on div "Prepaid Expenses" at bounding box center [206, 437] width 102 height 16
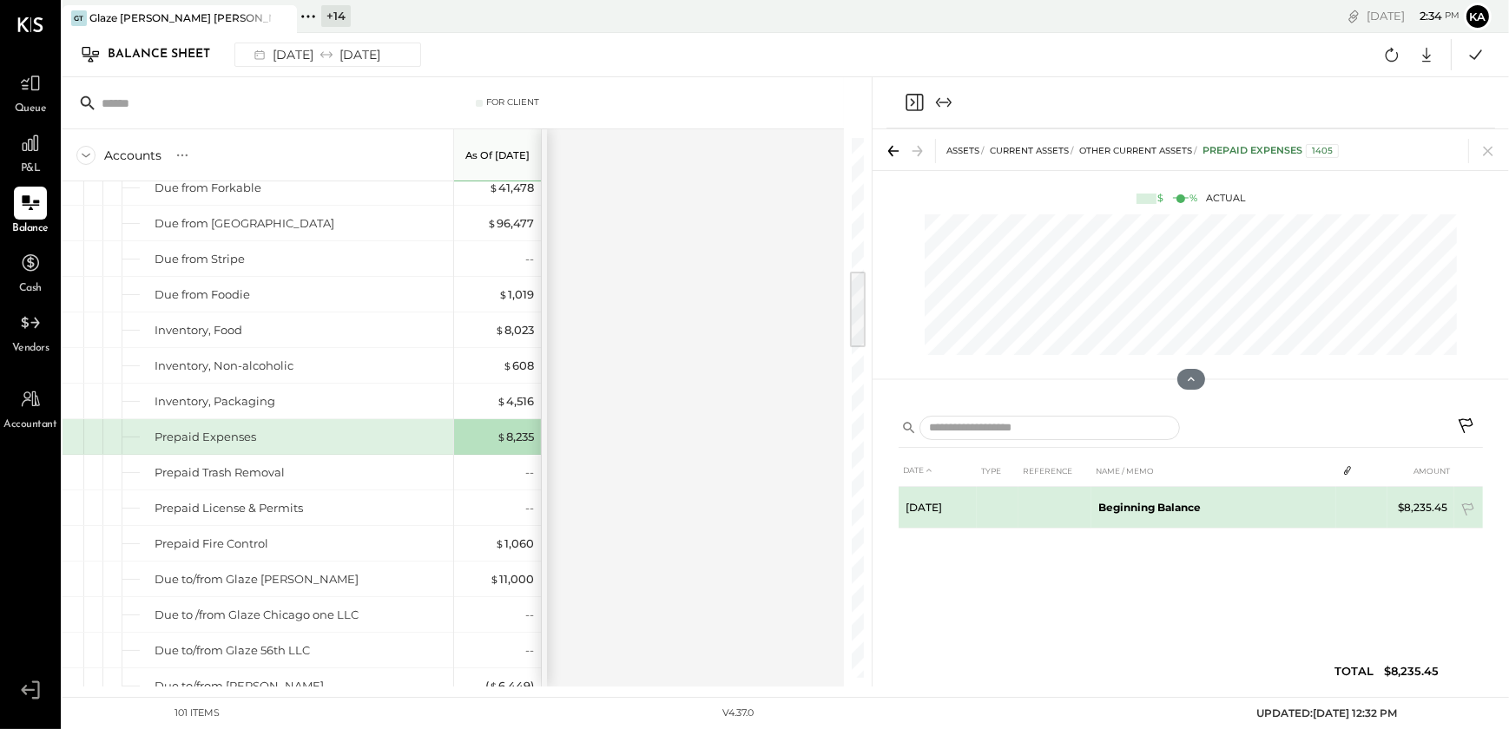
click at [1051, 504] on td at bounding box center [1055, 508] width 73 height 42
click at [1467, 502] on td at bounding box center [1468, 511] width 29 height 33
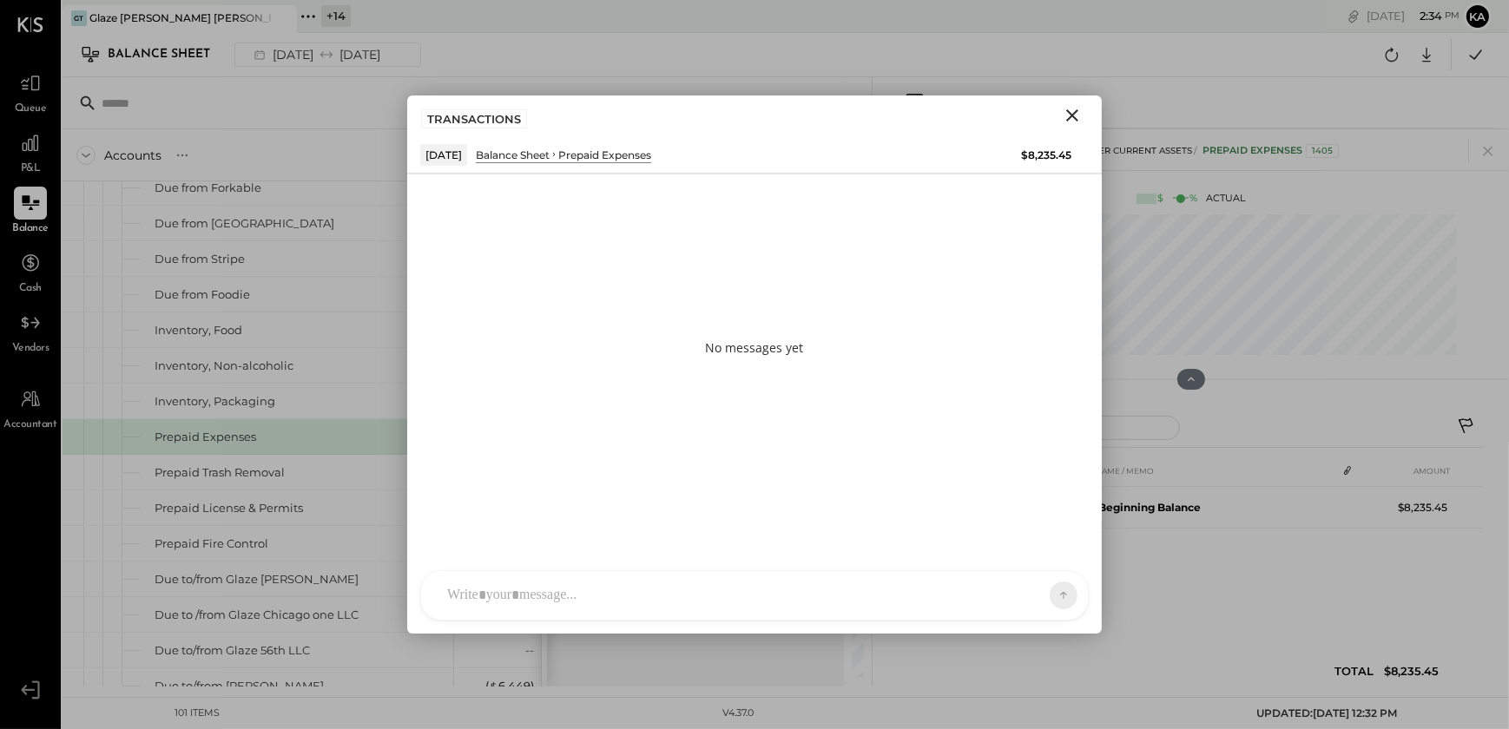
click at [621, 583] on div at bounding box center [754, 595] width 667 height 49
paste div
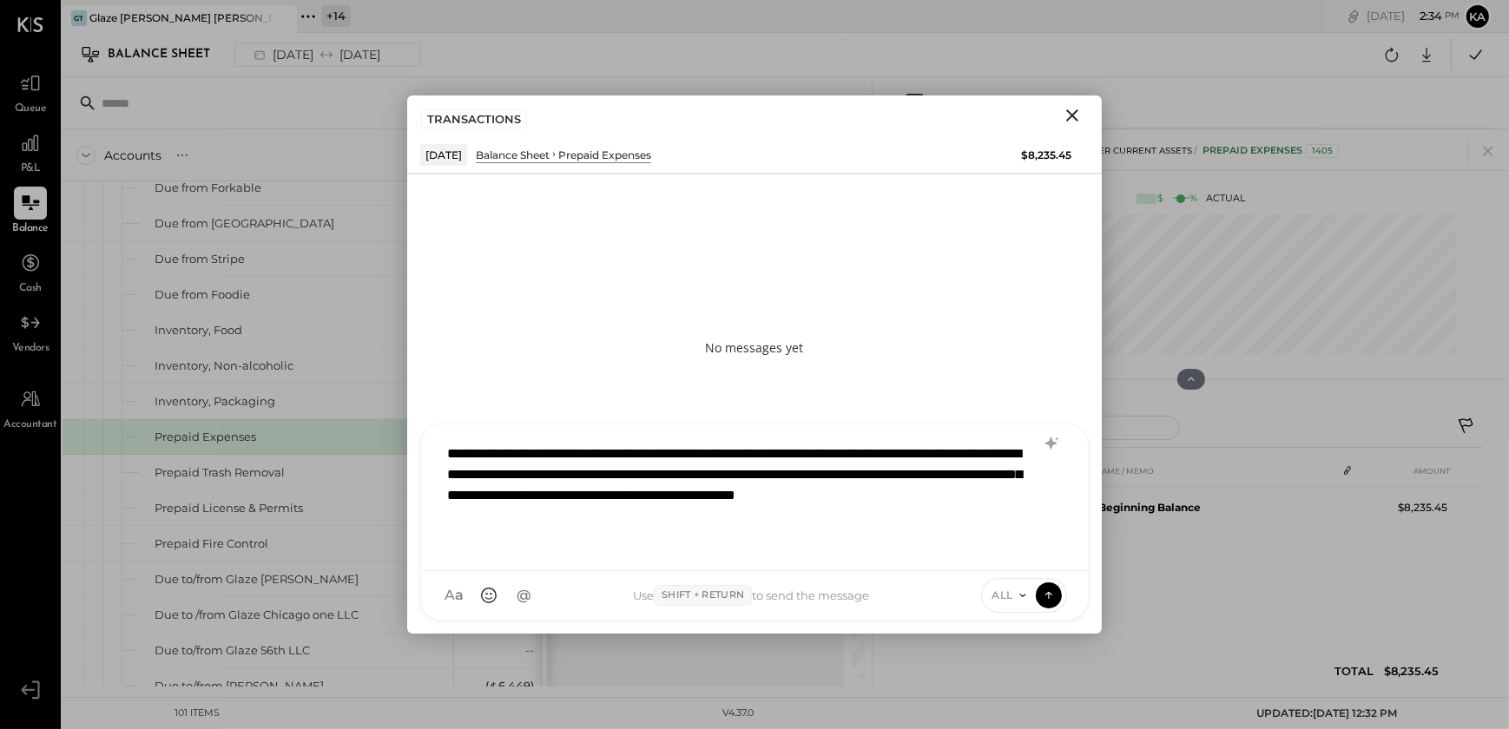
click at [1000, 590] on span "ALL" at bounding box center [1003, 595] width 22 height 15
click at [1045, 512] on div "ALL" at bounding box center [1033, 524] width 102 height 29
click at [1002, 592] on span "ALL" at bounding box center [1003, 595] width 22 height 15
click at [1029, 520] on div "ALL" at bounding box center [1033, 524] width 102 height 29
click at [1070, 113] on icon "Close" at bounding box center [1072, 115] width 12 height 12
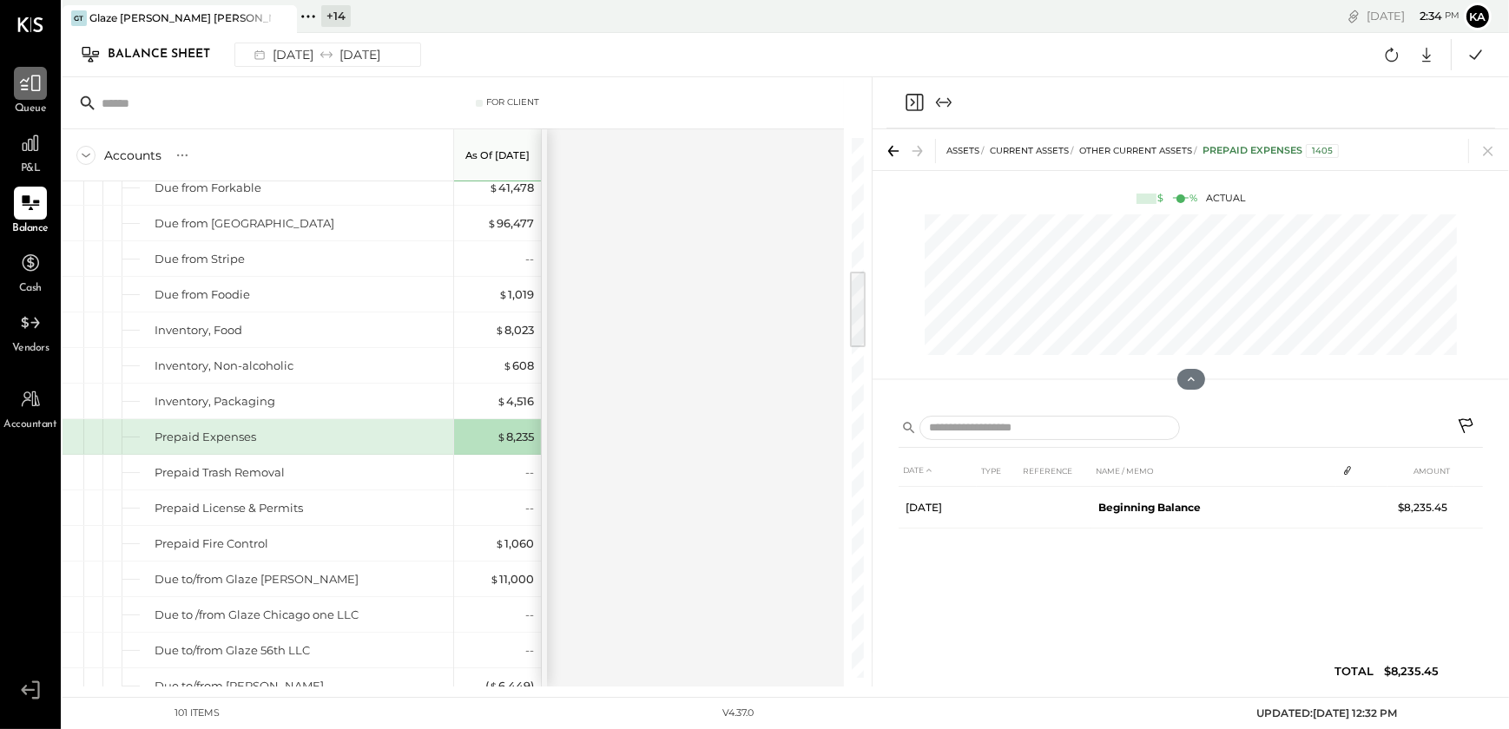
click at [33, 82] on icon at bounding box center [30, 83] width 23 height 23
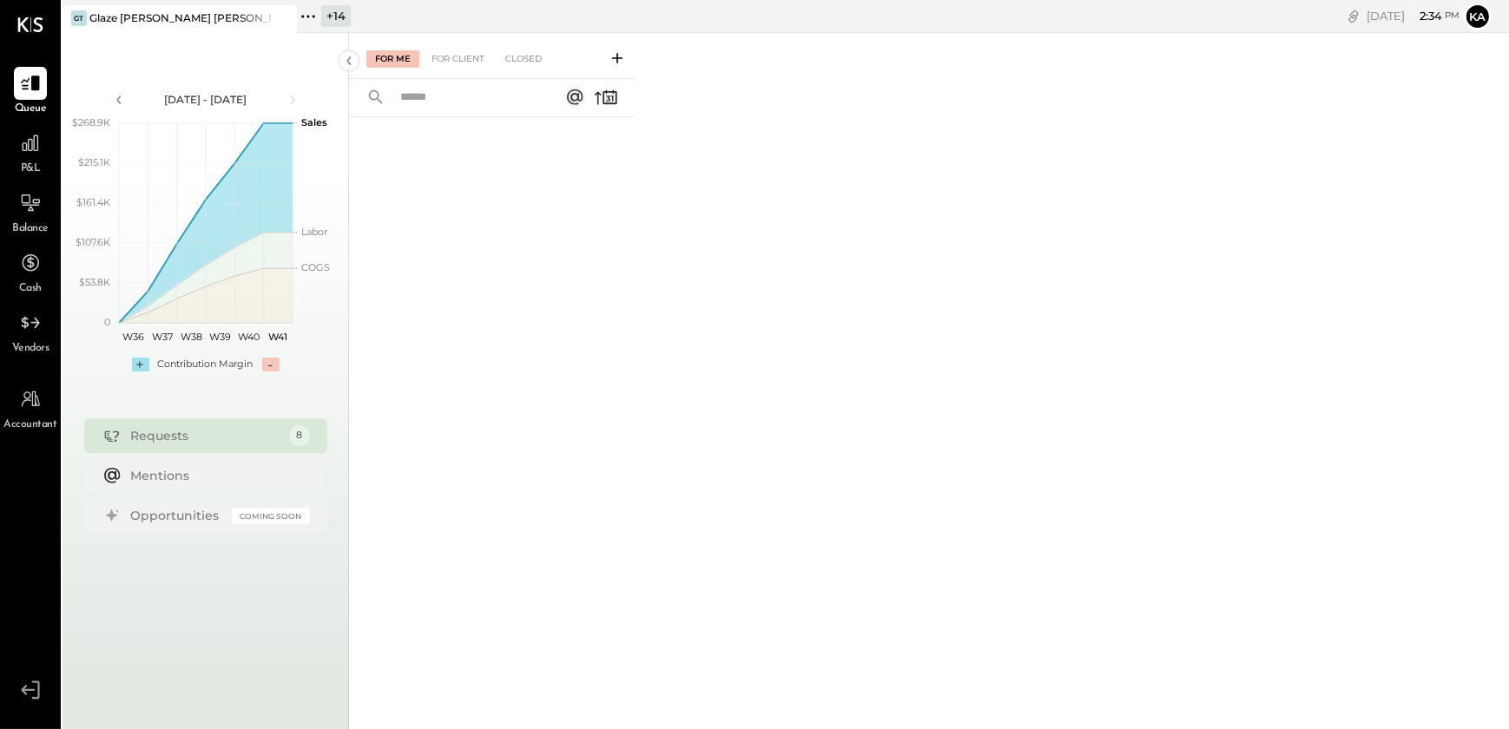
click at [617, 54] on icon at bounding box center [617, 58] width 10 height 10
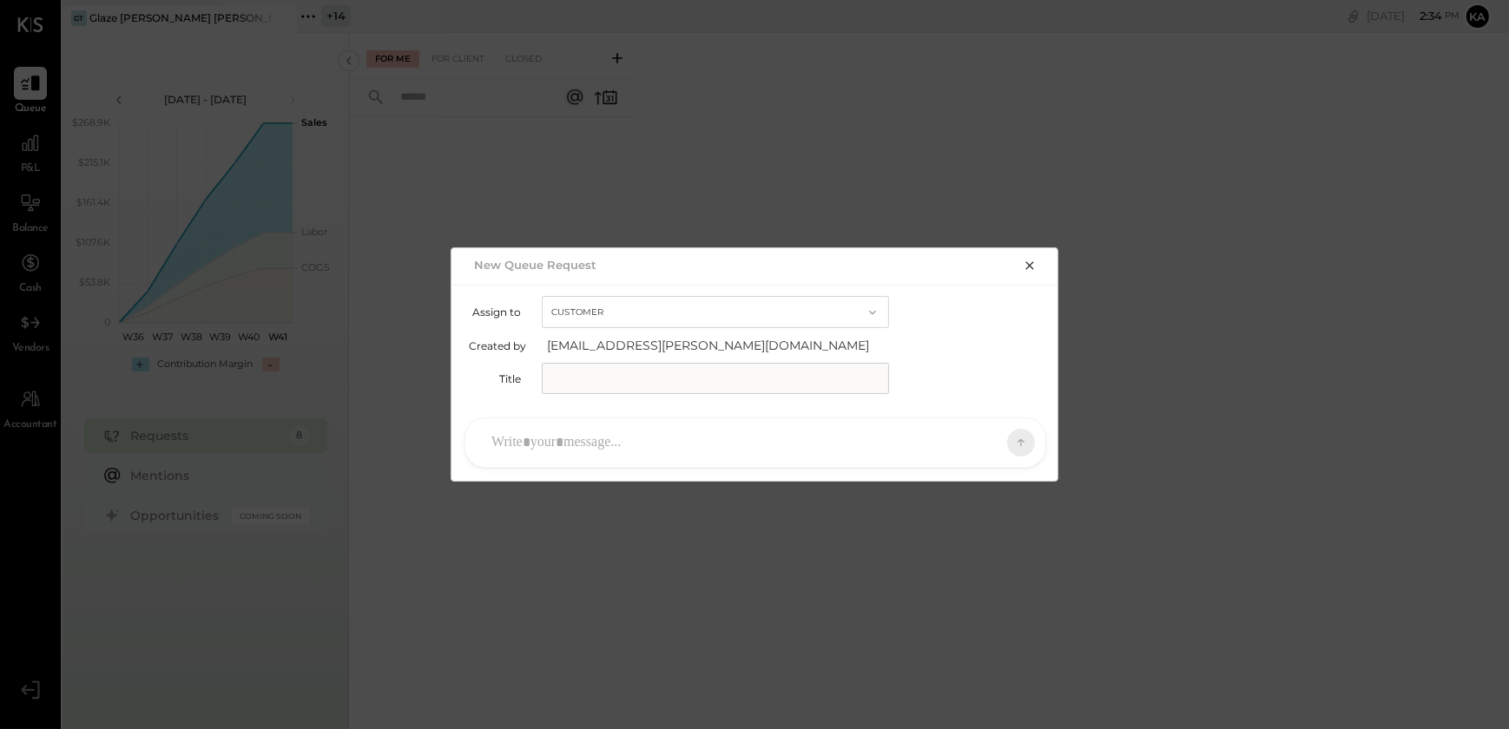
click at [701, 375] on input "text" at bounding box center [715, 378] width 347 height 31
click at [634, 432] on div at bounding box center [740, 443] width 514 height 38
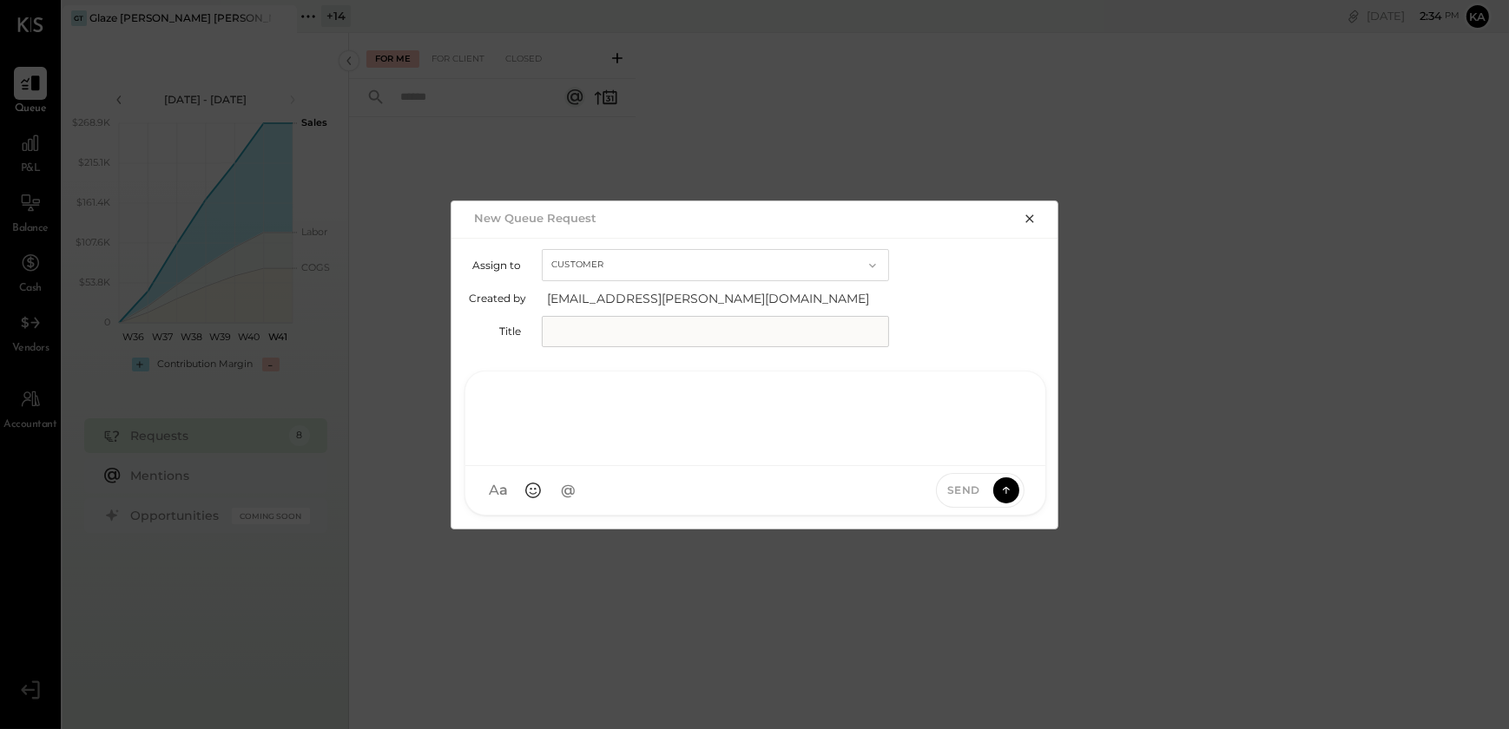
paste div
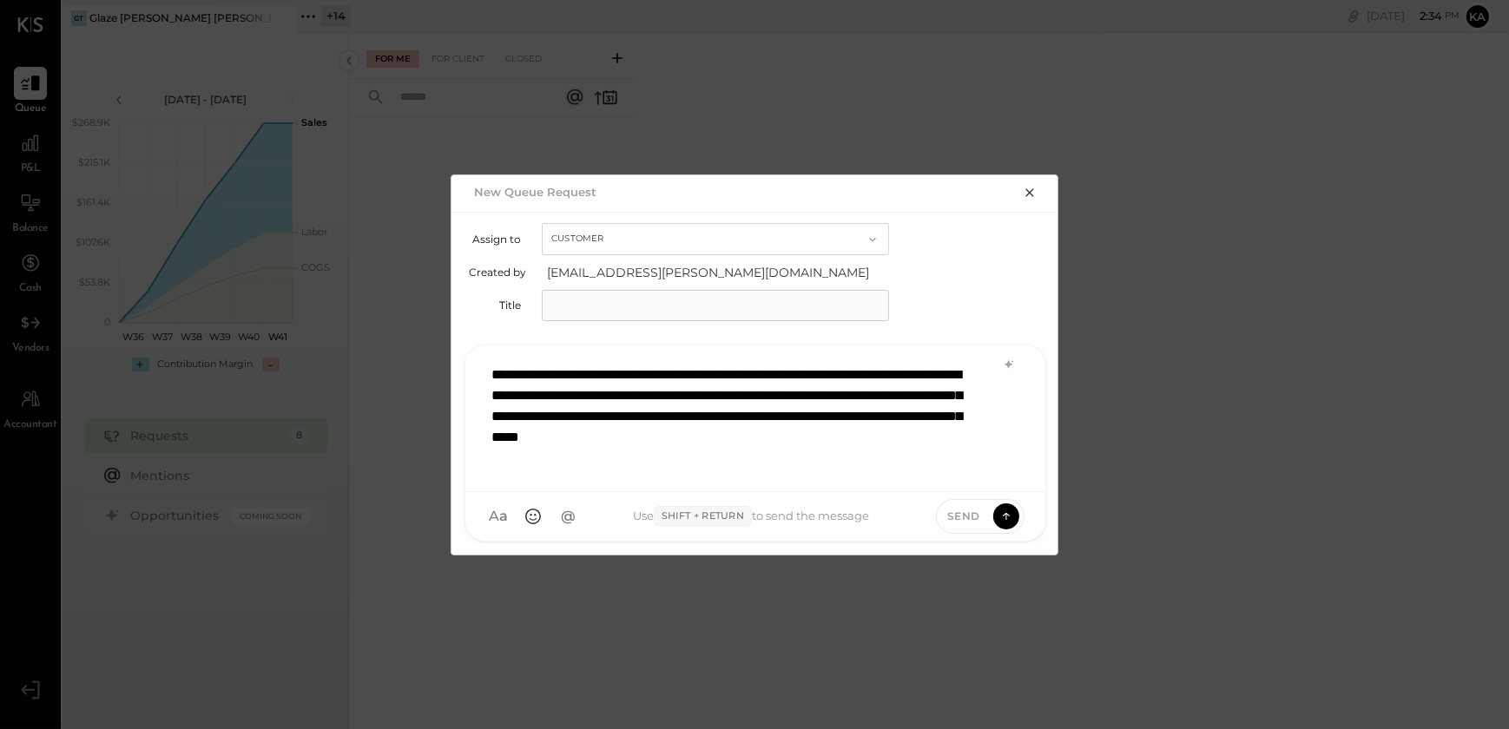
click at [712, 302] on input "text" at bounding box center [715, 305] width 347 height 31
click at [971, 513] on span "Send" at bounding box center [963, 516] width 33 height 15
type input "**********"
click at [1012, 511] on icon at bounding box center [1007, 515] width 16 height 17
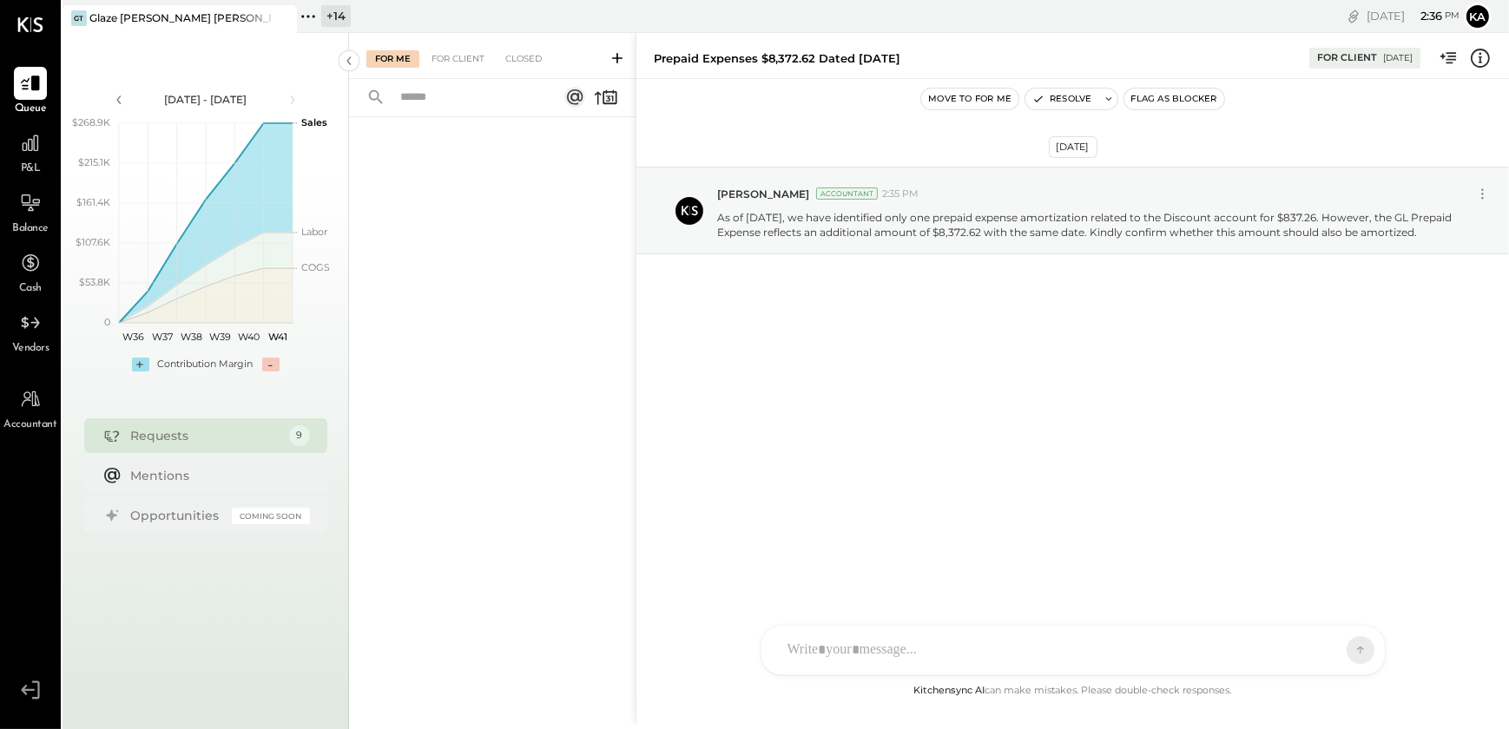
click at [874, 647] on div at bounding box center [1057, 650] width 557 height 38
click at [826, 651] on icon at bounding box center [829, 651] width 18 height 18
click at [830, 501] on div at bounding box center [1073, 511] width 589 height 69
click at [1308, 647] on span "ALL" at bounding box center [1300, 650] width 22 height 15
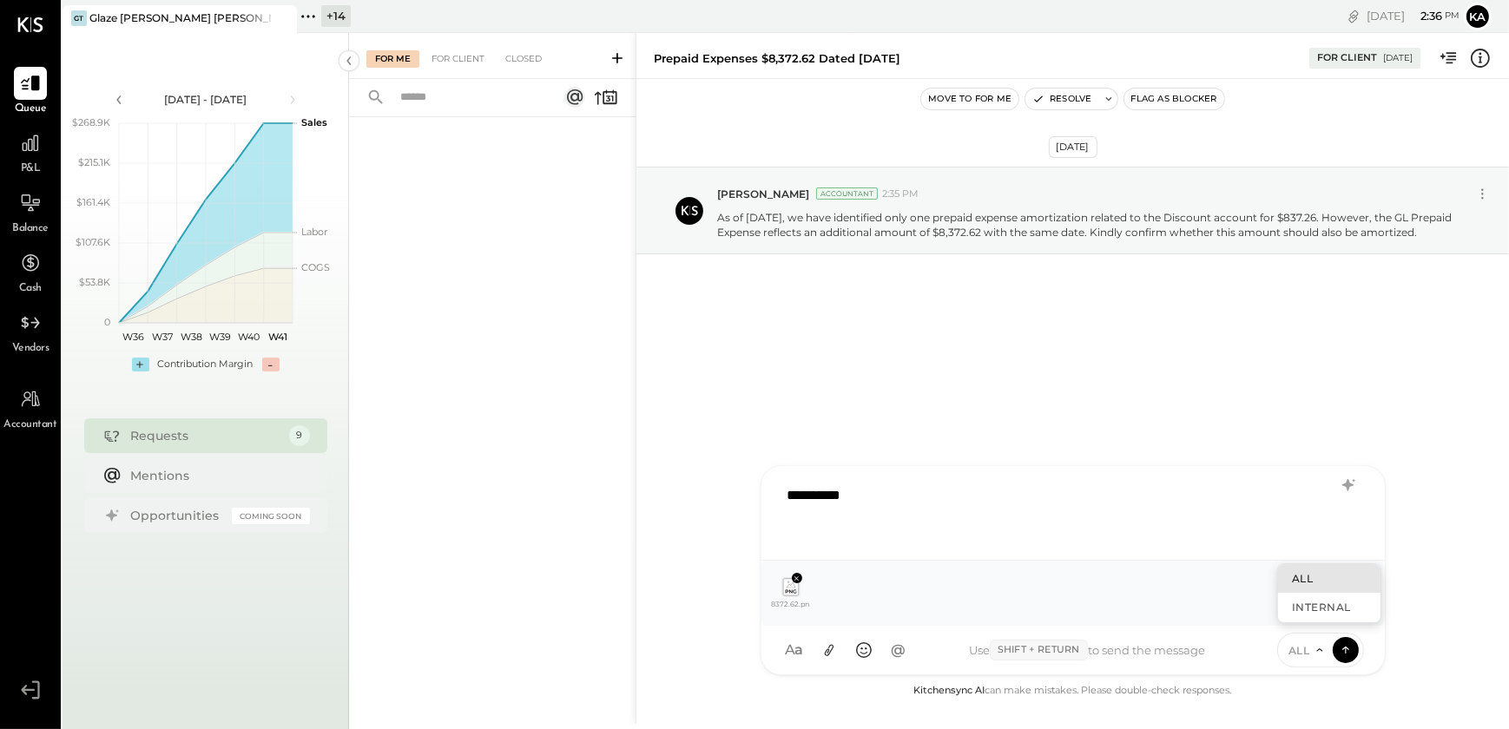
click at [1313, 577] on div "ALL" at bounding box center [1329, 578] width 102 height 29
click at [1294, 649] on span "ALL" at bounding box center [1300, 650] width 22 height 15
click at [1313, 580] on div "ALL" at bounding box center [1329, 578] width 102 height 29
click at [1302, 649] on span "ALL" at bounding box center [1300, 650] width 22 height 15
click at [1302, 577] on div "ALL" at bounding box center [1329, 578] width 102 height 29
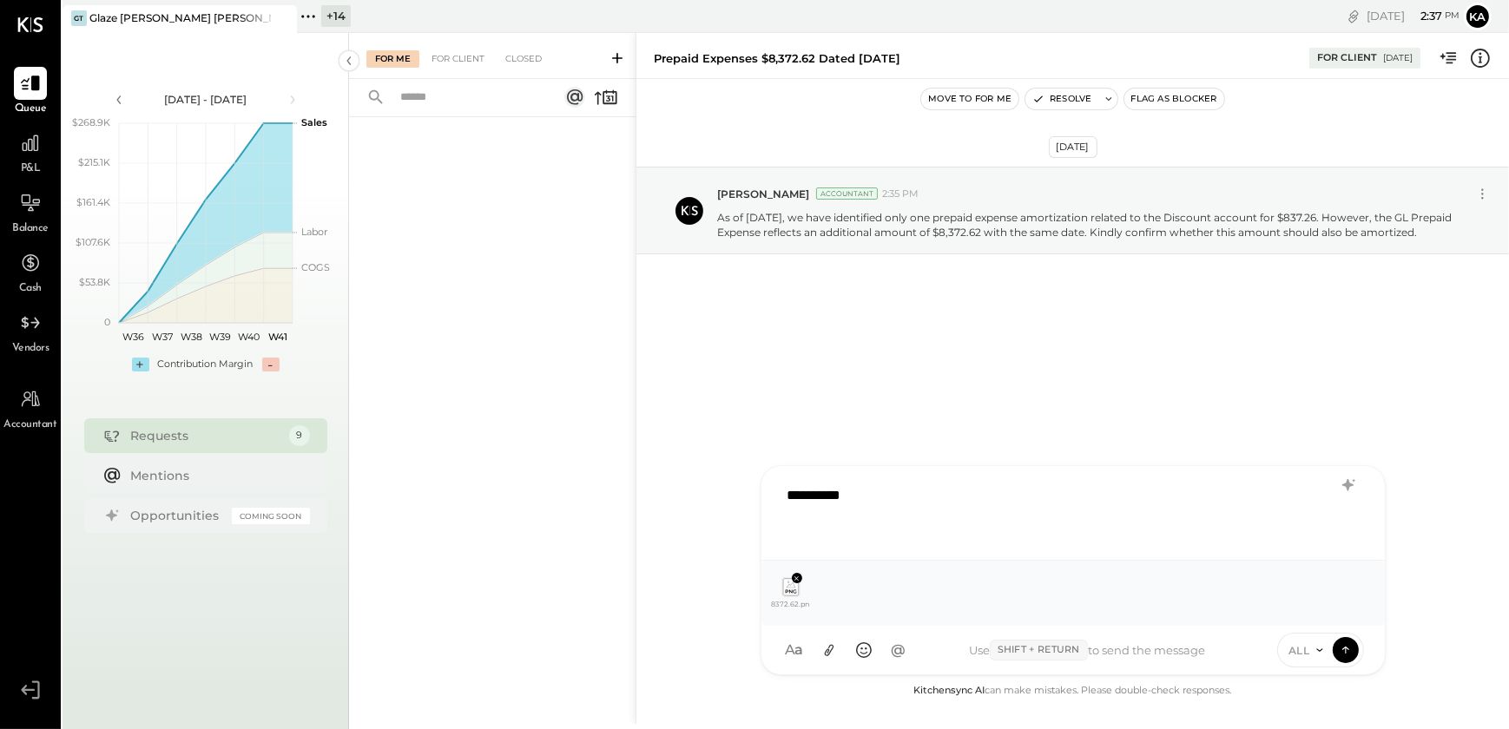
click at [866, 414] on div "[DATE] [PERSON_NAME] Accountant 2:35 PM As of [DATE], we have identified only o…" at bounding box center [1072, 380] width 873 height 602
click at [1343, 643] on icon at bounding box center [1346, 649] width 16 height 17
click at [929, 370] on div "[DATE] [PERSON_NAME] Accountant 2:35 PM As of [DATE], we have identified only o…" at bounding box center [1072, 253] width 873 height 262
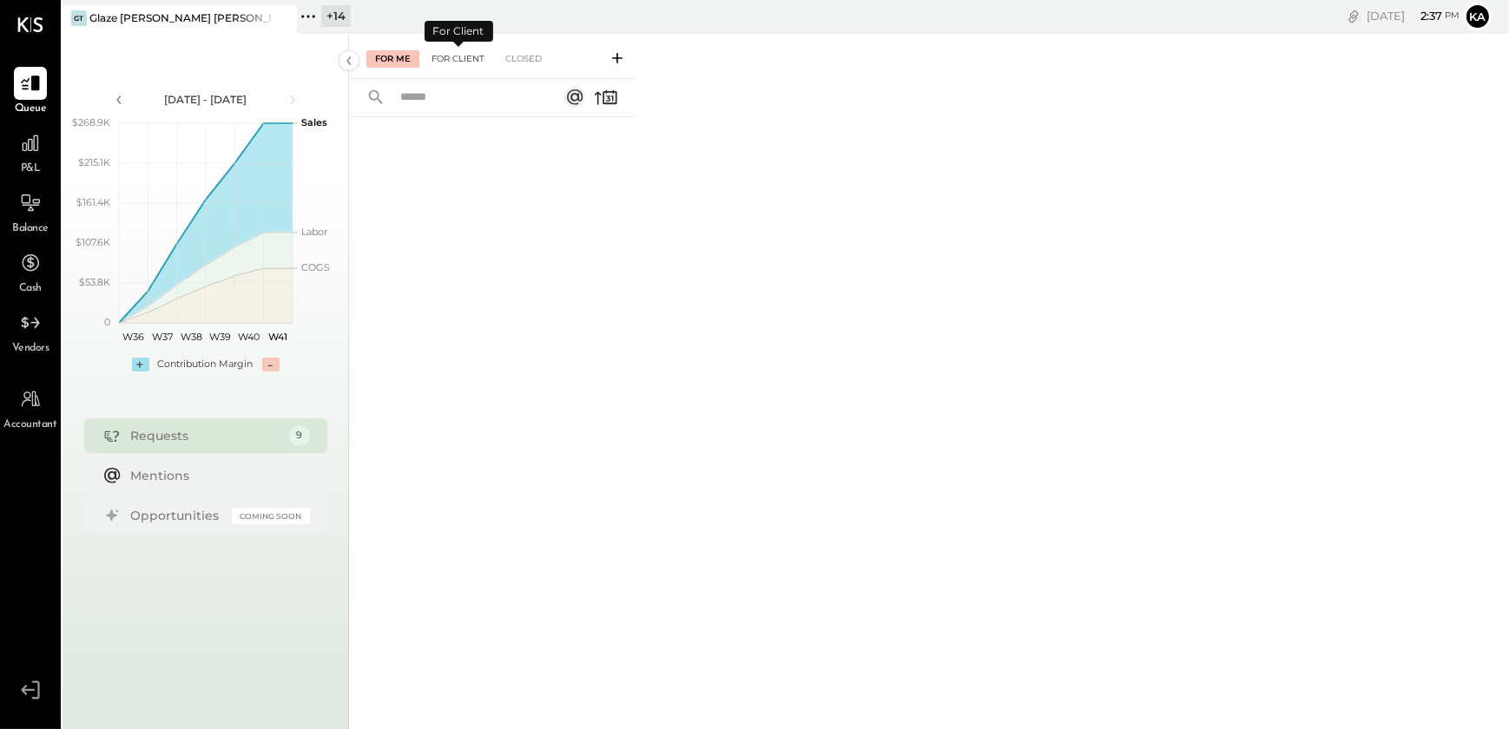
click at [455, 57] on div "For Client" at bounding box center [458, 58] width 70 height 17
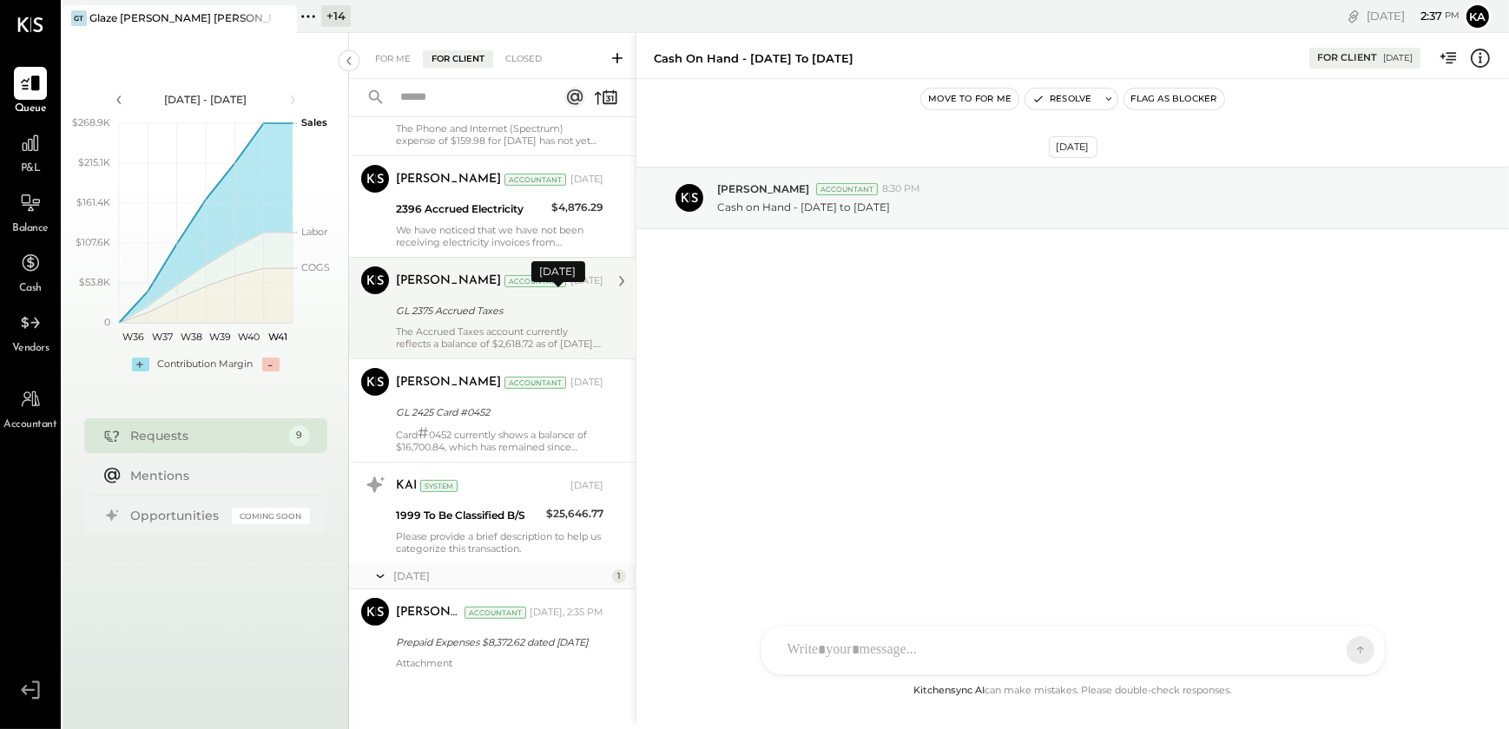
scroll to position [569, 0]
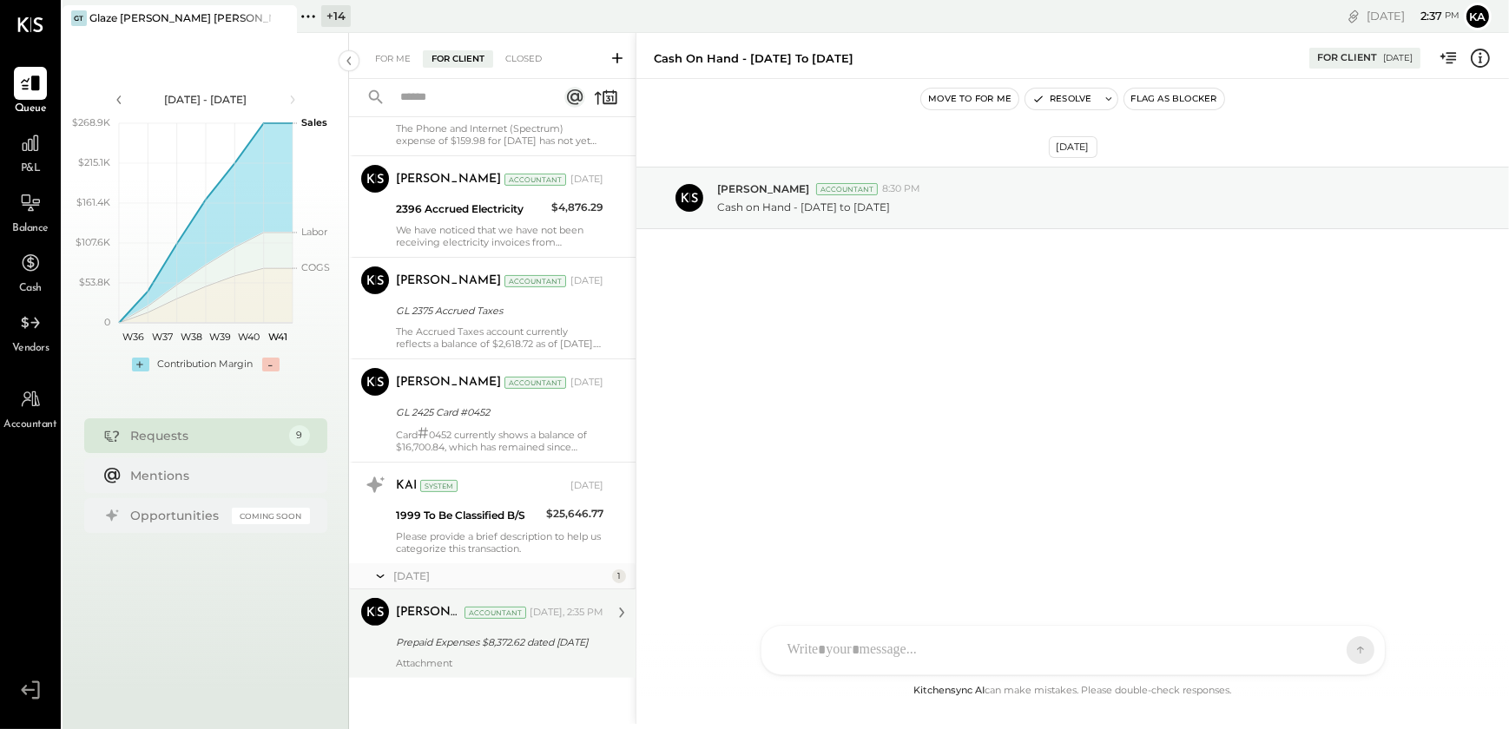
click at [542, 637] on div "Prepaid Expenses $8,372.62 dated [DATE]" at bounding box center [497, 642] width 202 height 17
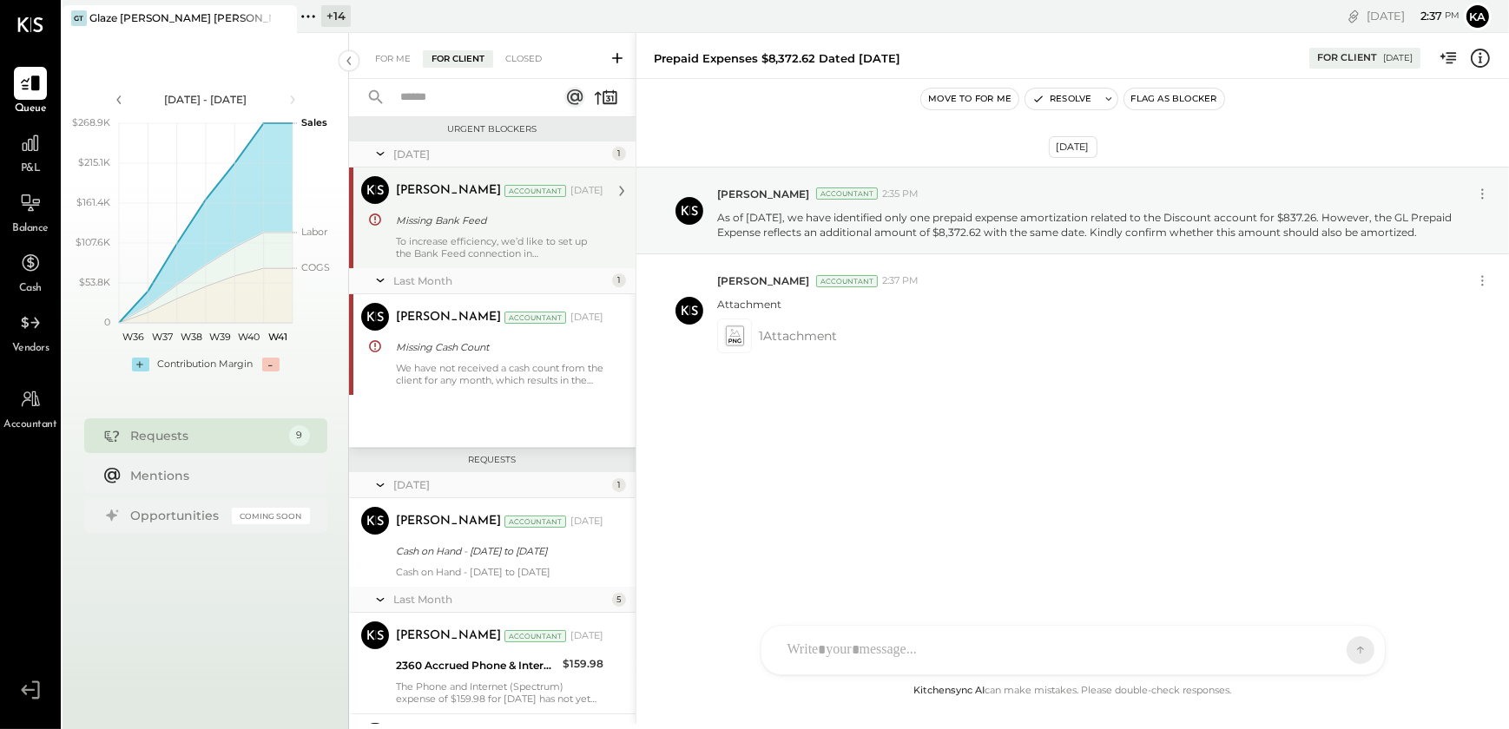
click at [500, 227] on div "Missing Bank Feed" at bounding box center [497, 220] width 202 height 17
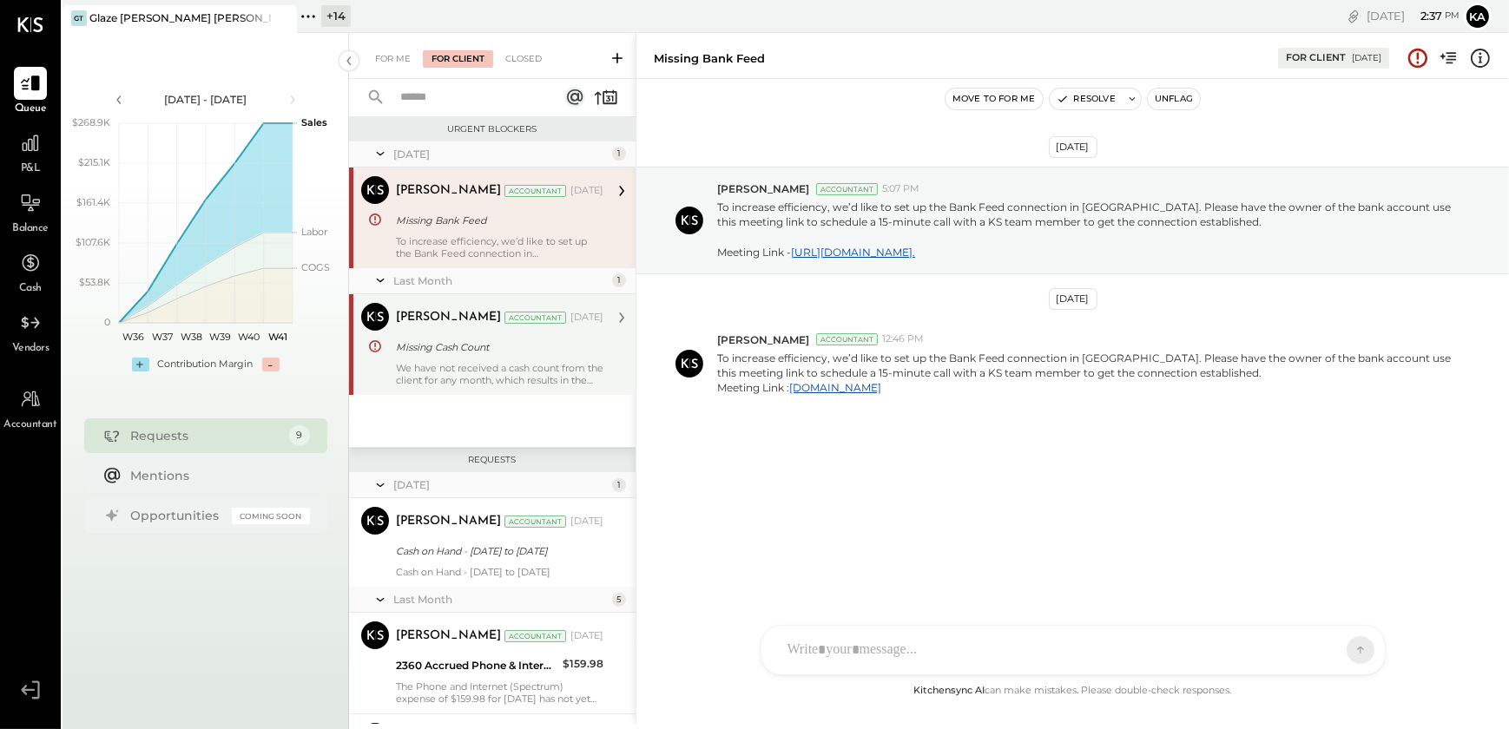
click at [504, 349] on div "Missing Cash Count" at bounding box center [497, 347] width 202 height 17
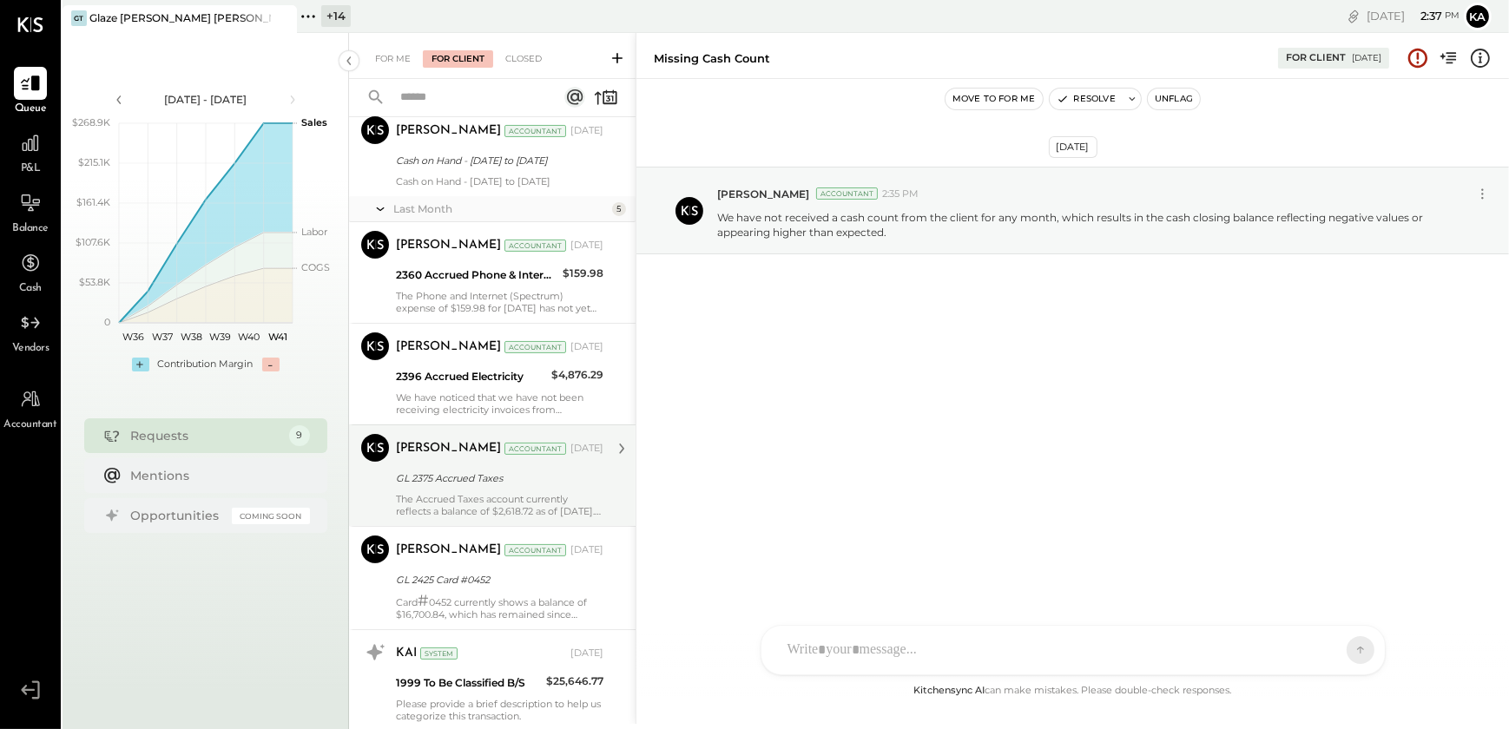
scroll to position [569, 0]
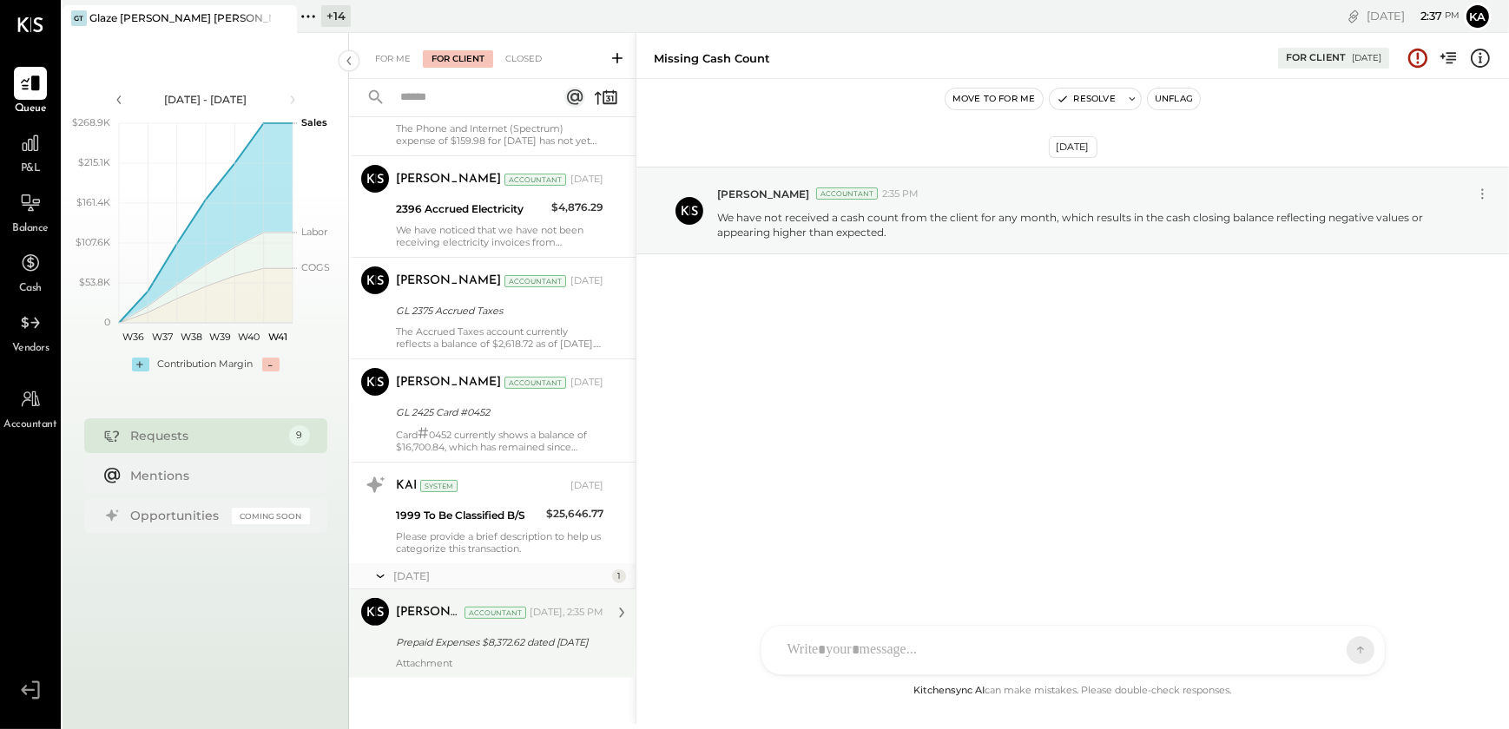
click at [480, 638] on div "Prepaid Expenses $8,372.62 dated [DATE]" at bounding box center [497, 642] width 202 height 17
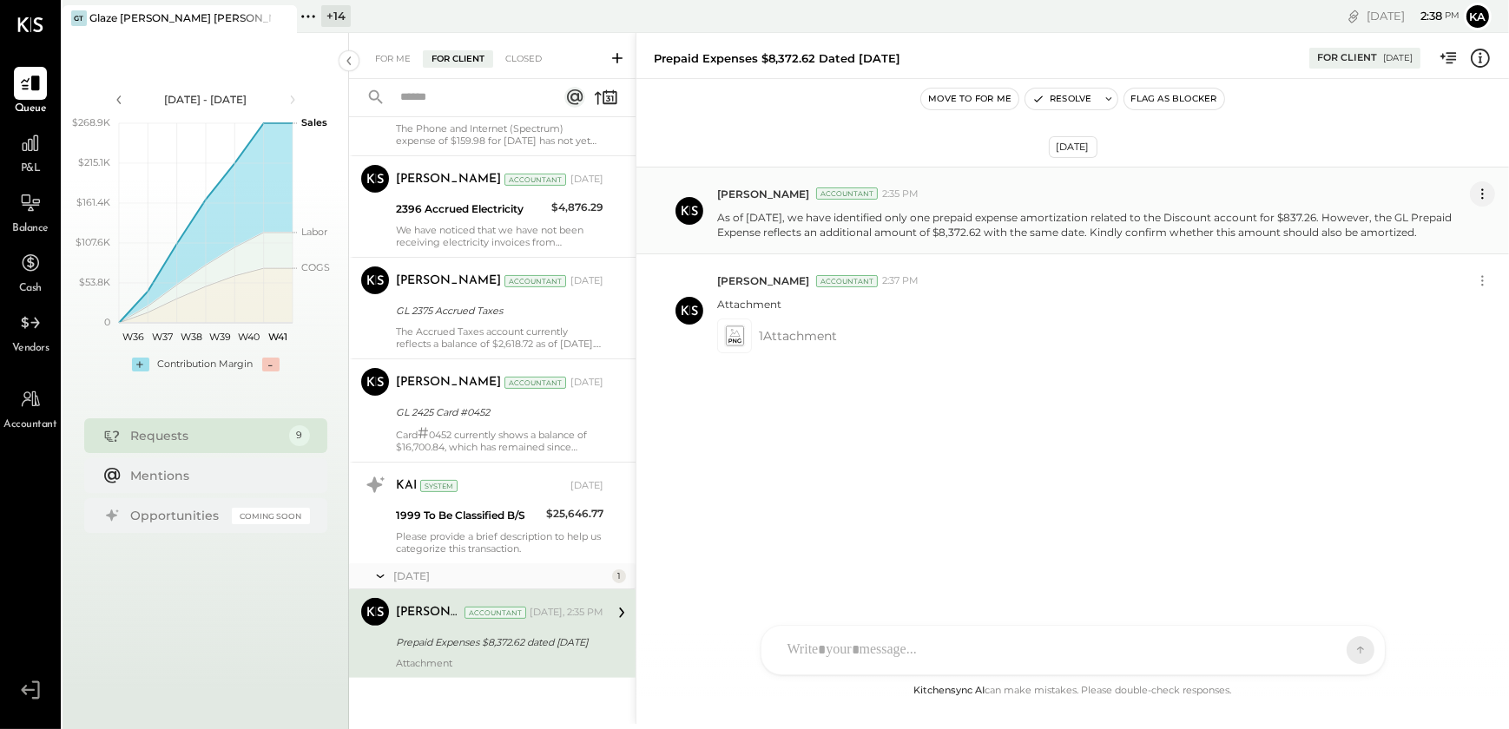
click at [1484, 189] on icon at bounding box center [1482, 194] width 18 height 18
click at [730, 346] on icon at bounding box center [734, 336] width 18 height 20
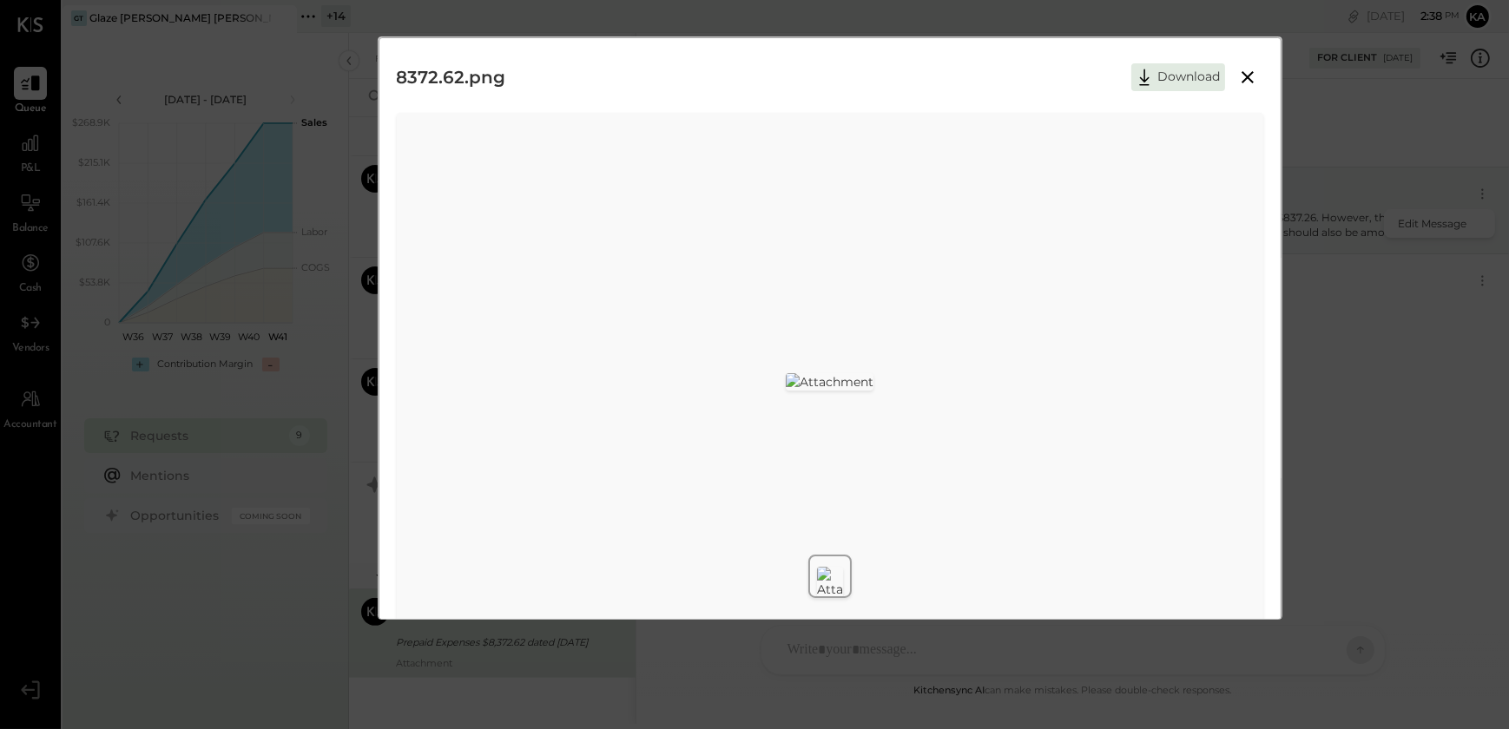
click at [1244, 73] on icon at bounding box center [1247, 77] width 21 height 21
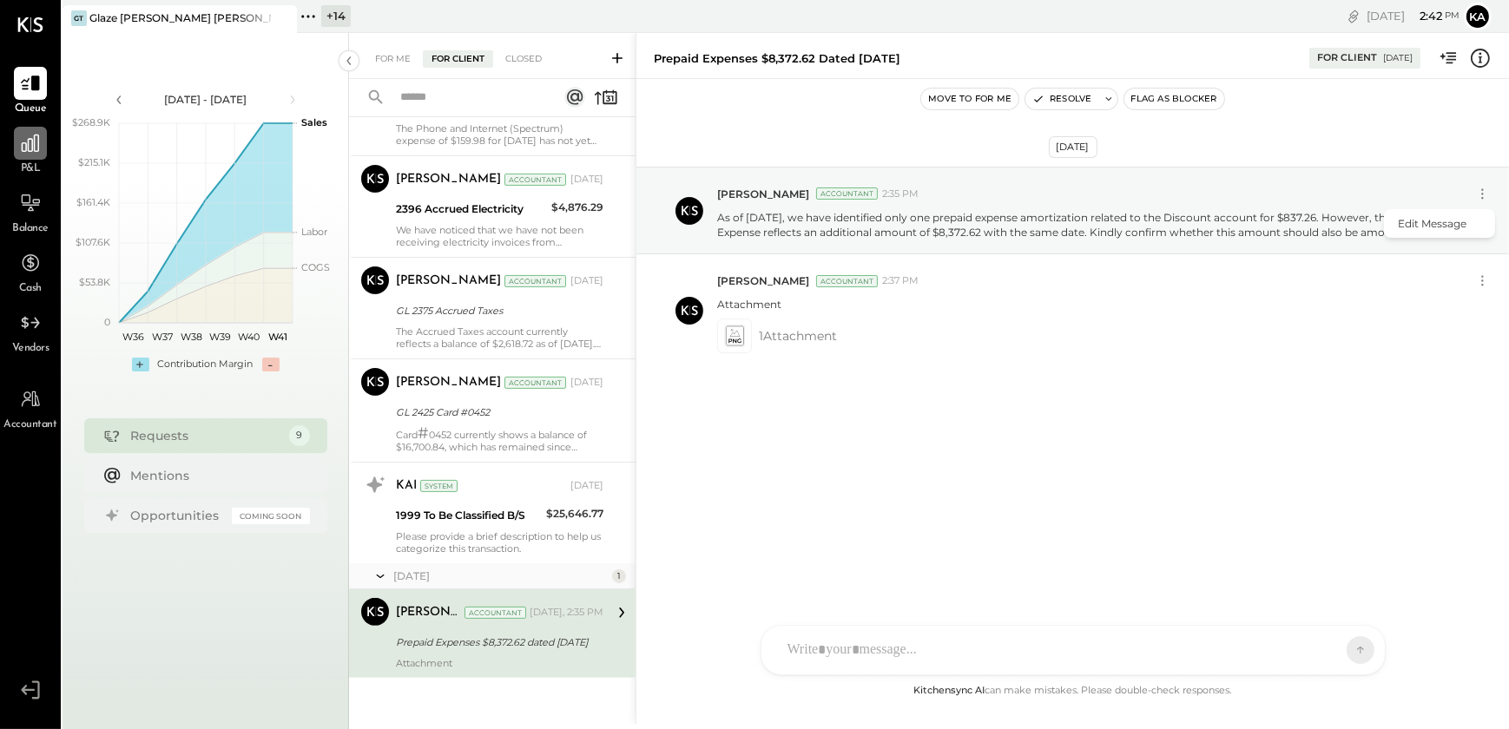
click at [31, 156] on div at bounding box center [30, 143] width 33 height 33
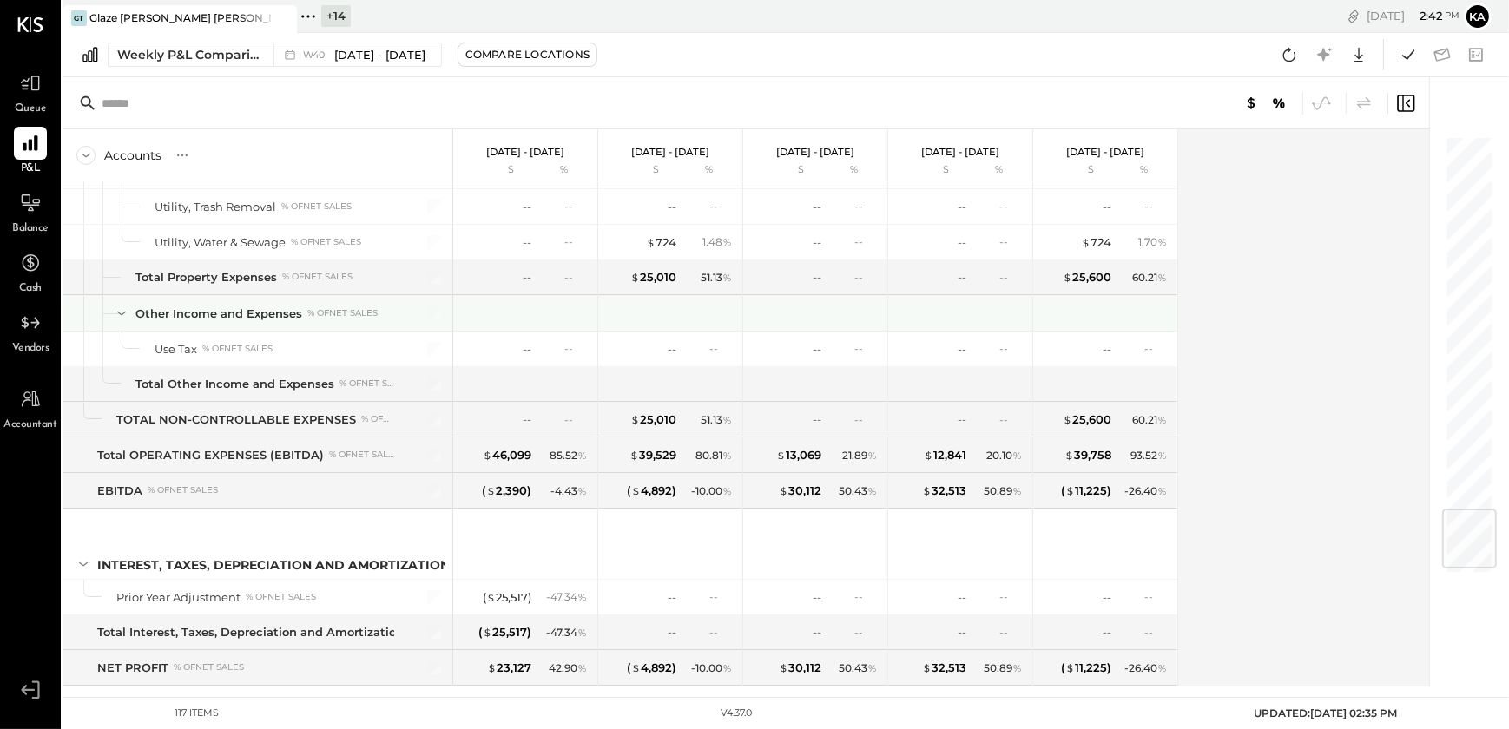
scroll to position [3192, 0]
